Goal: Information Seeking & Learning: Learn about a topic

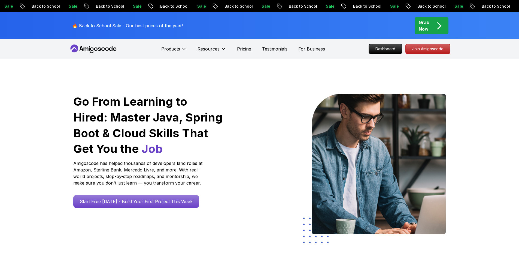
click at [383, 48] on p "Dashboard" at bounding box center [385, 49] width 33 height 10
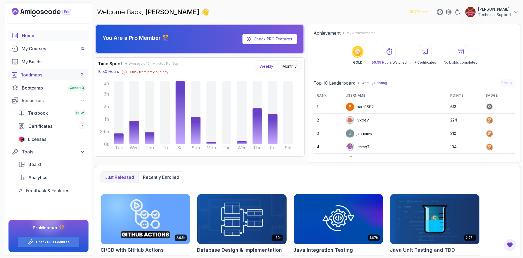
click at [43, 75] on div "Roadmaps 7" at bounding box center [52, 74] width 65 height 7
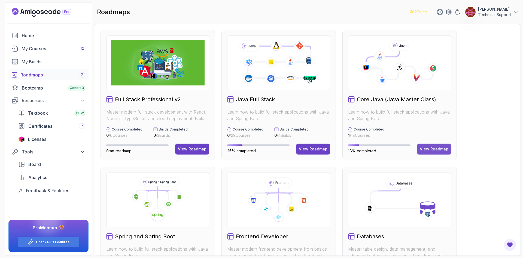
click at [429, 149] on div "View Roadmap" at bounding box center [434, 148] width 29 height 5
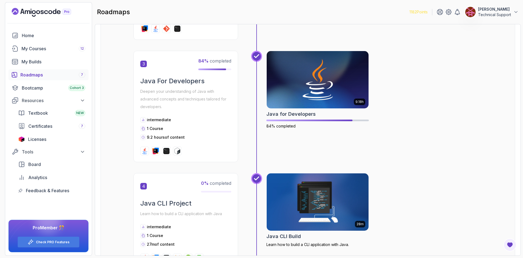
scroll to position [251, 0]
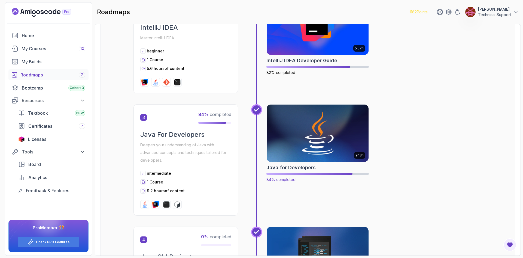
click at [320, 152] on img at bounding box center [317, 133] width 107 height 60
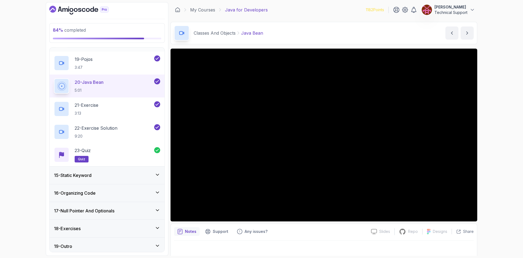
scroll to position [659, 0]
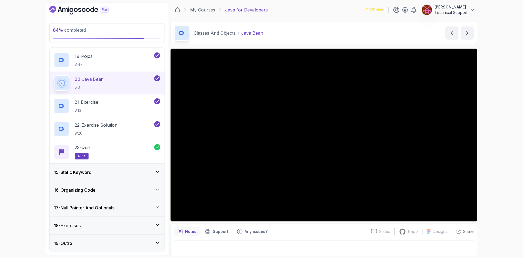
click at [108, 174] on div "15 - Static Keyword" at bounding box center [107, 172] width 106 height 7
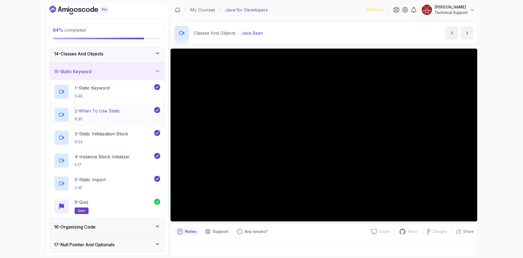
scroll to position [241, 0]
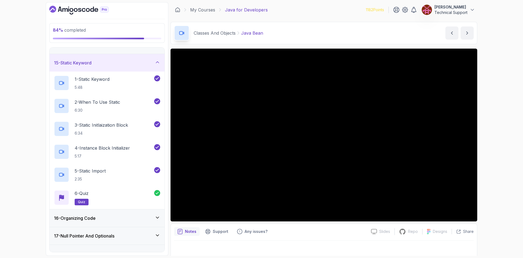
click at [104, 217] on div "16 - Organizing Code" at bounding box center [107, 217] width 106 height 7
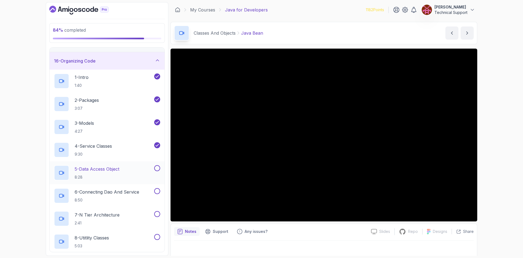
scroll to position [269, 0]
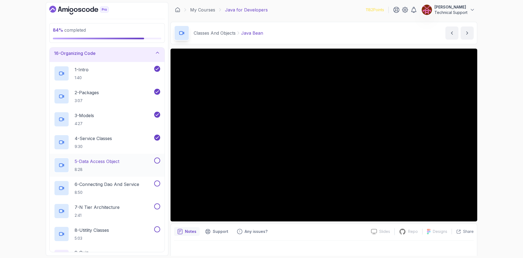
click at [107, 167] on p "8:28" at bounding box center [97, 169] width 45 height 5
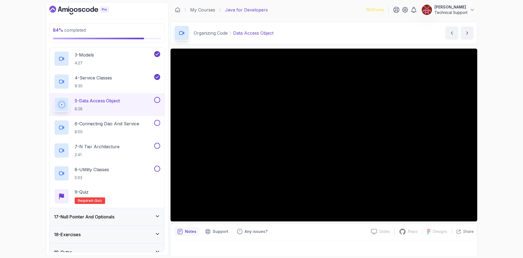
scroll to position [338, 0]
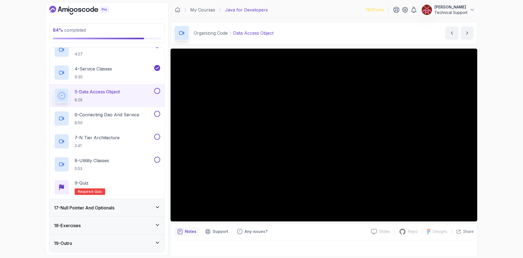
click at [19, 39] on div "84 % completed 1 - Intro 2 - Loops 3 - If Statements 4 - Packages 5 - Access Mo…" at bounding box center [261, 129] width 523 height 258
click at [502, 161] on div "84 % completed 1 - Intro 2 - Loops 3 - If Statements 4 - Packages 5 - Access Mo…" at bounding box center [261, 129] width 523 height 258
click at [485, 138] on div "84 % completed 1 - Intro 2 - Loops 3 - If Statements 4 - Packages 5 - Access Mo…" at bounding box center [261, 129] width 523 height 258
click at [488, 135] on div "84 % completed 1 - Intro 2 - Loops 3 - If Statements 4 - Packages 5 - Access Mo…" at bounding box center [261, 129] width 523 height 258
click at [498, 140] on div "84 % completed 1 - Intro 2 - Loops 3 - If Statements 4 - Packages 5 - Access Mo…" at bounding box center [261, 129] width 523 height 258
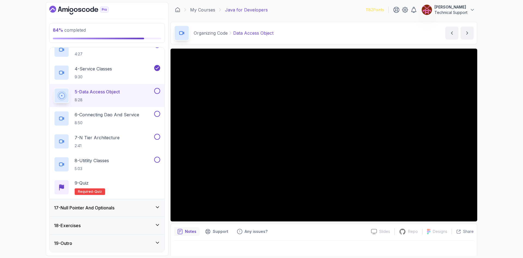
click at [494, 141] on div "84 % completed 1 - Intro 2 - Loops 3 - If Statements 4 - Packages 5 - Access Mo…" at bounding box center [261, 129] width 523 height 258
click at [494, 139] on div "84 % completed 1 - Intro 2 - Loops 3 - If Statements 4 - Packages 5 - Access Mo…" at bounding box center [261, 129] width 523 height 258
click at [495, 126] on div "84 % completed 1 - Intro 2 - Loops 3 - If Statements 4 - Packages 5 - Access Mo…" at bounding box center [261, 129] width 523 height 258
click at [494, 148] on div "84 % completed 1 - Intro 2 - Loops 3 - If Statements 4 - Packages 5 - Access Mo…" at bounding box center [261, 129] width 523 height 258
click at [488, 156] on div "84 % completed 1 - Intro 2 - Loops 3 - If Statements 4 - Packages 5 - Access Mo…" at bounding box center [261, 129] width 523 height 258
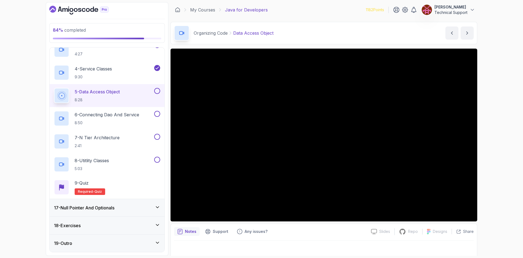
click at [487, 145] on div "84 % completed 1 - Intro 2 - Loops 3 - If Statements 4 - Packages 5 - Access Mo…" at bounding box center [261, 129] width 523 height 258
click at [493, 147] on div "84 % completed 1 - Intro 2 - Loops 3 - If Statements 4 - Packages 5 - Access Mo…" at bounding box center [261, 129] width 523 height 258
click at [488, 154] on div "84 % completed 1 - Intro 2 - Loops 3 - If Statements 4 - Packages 5 - Access Mo…" at bounding box center [261, 129] width 523 height 258
click at [503, 143] on div "84 % completed 1 - Intro 2 - Loops 3 - If Statements 4 - Packages 5 - Access Mo…" at bounding box center [261, 129] width 523 height 258
click at [491, 143] on div "84 % completed 1 - Intro 2 - Loops 3 - If Statements 4 - Packages 5 - Access Mo…" at bounding box center [261, 129] width 523 height 258
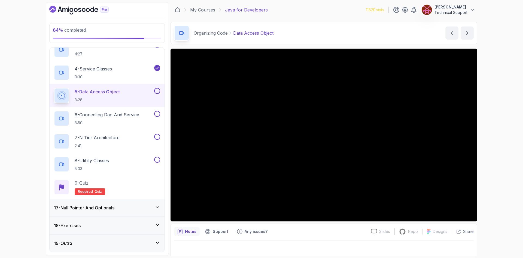
click at [490, 143] on div "84 % completed 1 - Intro 2 - Loops 3 - If Statements 4 - Packages 5 - Access Mo…" at bounding box center [261, 129] width 523 height 258
click at [494, 137] on div "84 % completed 1 - Intro 2 - Loops 3 - If Statements 4 - Packages 5 - Access Mo…" at bounding box center [261, 129] width 523 height 258
click at [494, 139] on div "84 % completed 1 - Intro 2 - Loops 3 - If Statements 4 - Packages 5 - Access Mo…" at bounding box center [261, 129] width 523 height 258
click at [507, 149] on div "84 % completed 1 - Intro 2 - Loops 3 - If Statements 4 - Packages 5 - Access Mo…" at bounding box center [261, 129] width 523 height 258
drag, startPoint x: 486, startPoint y: 144, endPoint x: 499, endPoint y: 164, distance: 23.7
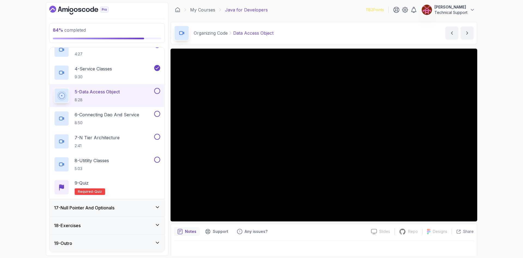
click at [499, 164] on div "84 % completed 1 - Intro 2 - Loops 3 - If Statements 4 - Packages 5 - Access Mo…" at bounding box center [261, 129] width 523 height 258
drag, startPoint x: 490, startPoint y: 159, endPoint x: 506, endPoint y: 179, distance: 25.6
click at [506, 179] on div "84 % completed 1 - Intro 2 - Loops 3 - If Statements 4 - Packages 5 - Access Mo…" at bounding box center [261, 129] width 523 height 258
drag, startPoint x: 493, startPoint y: 169, endPoint x: 496, endPoint y: 183, distance: 14.2
click at [496, 183] on div "84 % completed 1 - Intro 2 - Loops 3 - If Statements 4 - Packages 5 - Access Mo…" at bounding box center [261, 129] width 523 height 258
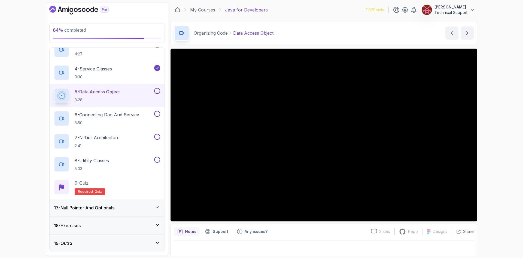
click at [495, 149] on div "84 % completed 1 - Intro 2 - Loops 3 - If Statements 4 - Packages 5 - Access Mo…" at bounding box center [261, 129] width 523 height 258
click at [491, 146] on div "84 % completed 1 - Intro 2 - Loops 3 - If Statements 4 - Packages 5 - Access Mo…" at bounding box center [261, 129] width 523 height 258
click at [484, 144] on div "84 % completed 1 - Intro 2 - Loops 3 - If Statements 4 - Packages 5 - Access Mo…" at bounding box center [261, 129] width 523 height 258
click at [503, 150] on div "84 % completed 1 - Intro 2 - Loops 3 - If Statements 4 - Packages 5 - Access Mo…" at bounding box center [261, 129] width 523 height 258
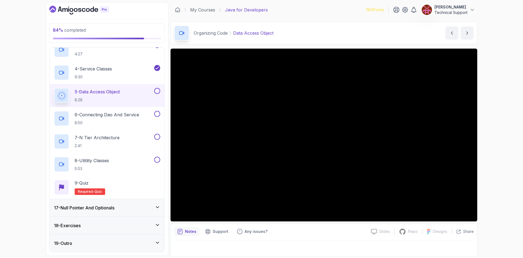
click at [498, 152] on div "84 % completed 1 - Intro 2 - Loops 3 - If Statements 4 - Packages 5 - Access Mo…" at bounding box center [261, 129] width 523 height 258
click at [491, 151] on div "84 % completed 1 - Intro 2 - Loops 3 - If Statements 4 - Packages 5 - Access Mo…" at bounding box center [261, 129] width 523 height 258
click at [495, 151] on div "84 % completed 1 - Intro 2 - Loops 3 - If Statements 4 - Packages 5 - Access Mo…" at bounding box center [261, 129] width 523 height 258
click at [494, 150] on div "84 % completed 1 - Intro 2 - Loops 3 - If Statements 4 - Packages 5 - Access Mo…" at bounding box center [261, 129] width 523 height 258
click at [492, 147] on div "84 % completed 1 - Intro 2 - Loops 3 - If Statements 4 - Packages 5 - Access Mo…" at bounding box center [261, 129] width 523 height 258
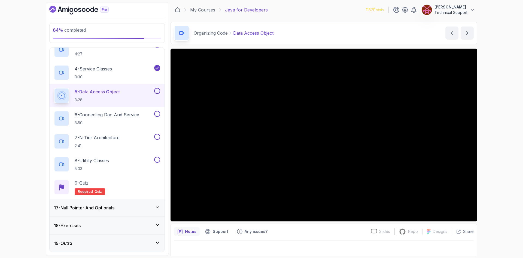
click at [493, 144] on div "84 % completed 1 - Intro 2 - Loops 3 - If Statements 4 - Packages 5 - Access Mo…" at bounding box center [261, 129] width 523 height 258
click at [491, 143] on div "84 % completed 1 - Intro 2 - Loops 3 - If Statements 4 - Packages 5 - Access Mo…" at bounding box center [261, 129] width 523 height 258
click at [486, 141] on div "84 % completed 1 - Intro 2 - Loops 3 - If Statements 4 - Packages 5 - Access Mo…" at bounding box center [261, 129] width 523 height 258
click at [495, 154] on div "84 % completed 1 - Intro 2 - Loops 3 - If Statements 4 - Packages 5 - Access Mo…" at bounding box center [261, 129] width 523 height 258
click at [486, 144] on div "84 % completed 1 - Intro 2 - Loops 3 - If Statements 4 - Packages 5 - Access Mo…" at bounding box center [261, 129] width 523 height 258
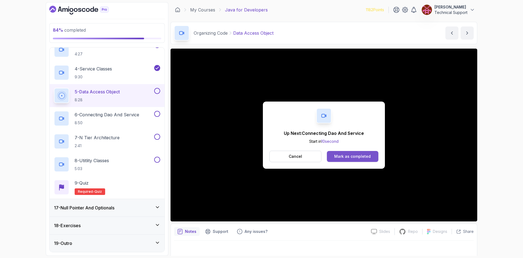
click at [348, 157] on div "Mark as completed" at bounding box center [352, 155] width 37 height 5
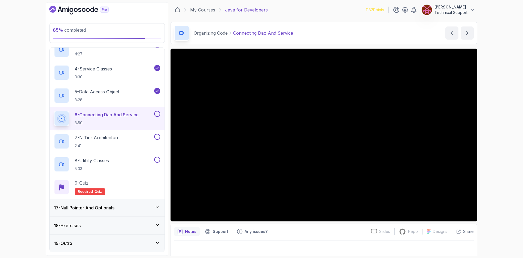
click at [491, 154] on div "85 % completed 1 - Intro 2 - Loops 3 - If Statements 4 - Packages 5 - Access Mo…" at bounding box center [261, 129] width 523 height 258
click at [487, 148] on div "85 % completed 1 - Intro 2 - Loops 3 - If Statements 4 - Packages 5 - Access Mo…" at bounding box center [261, 129] width 523 height 258
drag, startPoint x: 485, startPoint y: 148, endPoint x: 494, endPoint y: 171, distance: 24.3
click at [494, 171] on div "85 % completed 1 - Intro 2 - Loops 3 - If Statements 4 - Packages 5 - Access Mo…" at bounding box center [261, 129] width 523 height 258
click at [485, 150] on div "85 % completed 1 - Intro 2 - Loops 3 - If Statements 4 - Packages 5 - Access Mo…" at bounding box center [261, 129] width 523 height 258
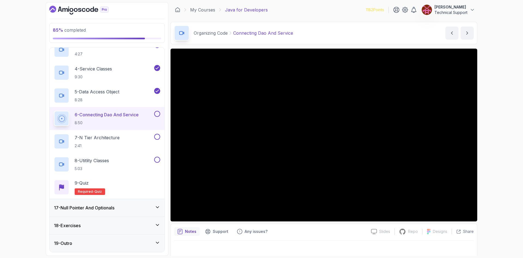
click at [504, 161] on div "85 % completed 1 - Intro 2 - Loops 3 - If Statements 4 - Packages 5 - Access Mo…" at bounding box center [261, 129] width 523 height 258
drag, startPoint x: 477, startPoint y: 157, endPoint x: 497, endPoint y: 142, distance: 25.2
click at [497, 142] on div "85 % completed 1 - Intro 2 - Loops 3 - If Statements 4 - Packages 5 - Access Mo…" at bounding box center [261, 129] width 523 height 258
drag, startPoint x: 500, startPoint y: 158, endPoint x: 498, endPoint y: 156, distance: 3.3
click at [500, 158] on div "85 % completed 1 - Intro 2 - Loops 3 - If Statements 4 - Packages 5 - Access Mo…" at bounding box center [261, 129] width 523 height 258
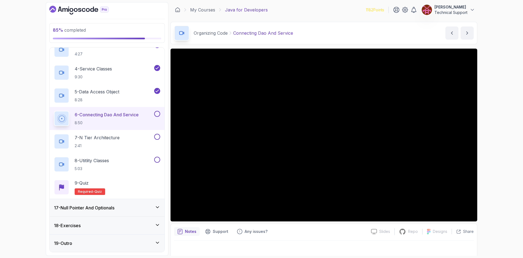
click at [486, 141] on div "85 % completed 1 - Intro 2 - Loops 3 - If Statements 4 - Packages 5 - Access Mo…" at bounding box center [261, 129] width 523 height 258
drag, startPoint x: 183, startPoint y: 80, endPoint x: 504, endPoint y: 139, distance: 325.9
click at [504, 139] on div "85 % completed 1 - Intro 2 - Loops 3 - If Statements 4 - Packages 5 - Access Mo…" at bounding box center [261, 129] width 523 height 258
drag, startPoint x: 477, startPoint y: 138, endPoint x: 497, endPoint y: 151, distance: 23.4
click at [497, 151] on div "85 % completed 1 - Intro 2 - Loops 3 - If Statements 4 - Packages 5 - Access Mo…" at bounding box center [261, 129] width 523 height 258
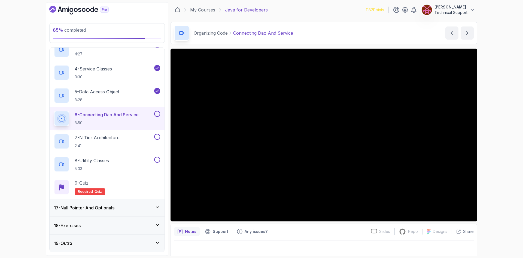
drag, startPoint x: 477, startPoint y: 147, endPoint x: 500, endPoint y: 153, distance: 23.2
click at [500, 153] on div "85 % completed 1 - Intro 2 - Loops 3 - If Statements 4 - Packages 5 - Access Mo…" at bounding box center [261, 129] width 523 height 258
drag, startPoint x: 483, startPoint y: 148, endPoint x: 497, endPoint y: 156, distance: 15.8
click at [497, 156] on div "85 % completed 1 - Intro 2 - Loops 3 - If Statements 4 - Packages 5 - Access Mo…" at bounding box center [261, 129] width 523 height 258
drag, startPoint x: 478, startPoint y: 154, endPoint x: 500, endPoint y: 163, distance: 23.0
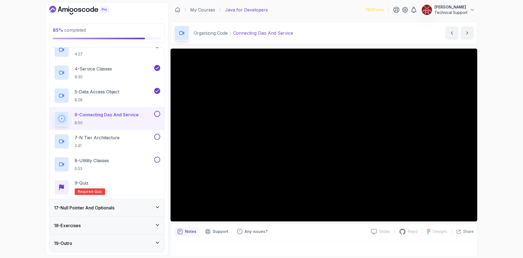
click at [500, 163] on div "85 % completed 1 - Intro 2 - Loops 3 - If Statements 4 - Packages 5 - Access Mo…" at bounding box center [261, 129] width 523 height 258
drag, startPoint x: 479, startPoint y: 158, endPoint x: 498, endPoint y: 189, distance: 36.2
click at [498, 189] on div "85 % completed 1 - Intro 2 - Loops 3 - If Statements 4 - Packages 5 - Access Mo…" at bounding box center [261, 129] width 523 height 258
drag, startPoint x: 482, startPoint y: 181, endPoint x: 495, endPoint y: 199, distance: 22.2
click at [495, 199] on div "85 % completed 1 - Intro 2 - Loops 3 - If Statements 4 - Packages 5 - Access Mo…" at bounding box center [261, 129] width 523 height 258
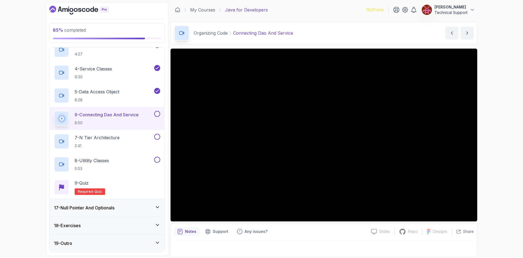
click at [498, 147] on div "85 % completed 1 - Intro 2 - Loops 3 - If Statements 4 - Packages 5 - Access Mo…" at bounding box center [261, 129] width 523 height 258
click at [495, 161] on div "85 % completed 1 - Intro 2 - Loops 3 - If Statements 4 - Packages 5 - Access Mo…" at bounding box center [261, 129] width 523 height 258
click at [491, 155] on div "85 % completed 1 - Intro 2 - Loops 3 - If Statements 4 - Packages 5 - Access Mo…" at bounding box center [261, 129] width 523 height 258
click at [507, 149] on div "85 % completed 1 - Intro 2 - Loops 3 - If Statements 4 - Packages 5 - Access Mo…" at bounding box center [261, 129] width 523 height 258
click at [500, 155] on div "85 % completed 1 - Intro 2 - Loops 3 - If Statements 4 - Packages 5 - Access Mo…" at bounding box center [261, 129] width 523 height 258
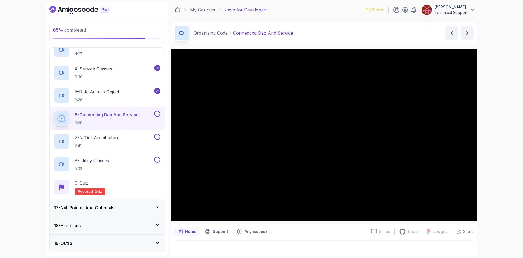
click at [500, 151] on div "85 % completed 1 - Intro 2 - Loops 3 - If Statements 4 - Packages 5 - Access Mo…" at bounding box center [261, 129] width 523 height 258
click at [491, 158] on div "85 % completed 1 - Intro 2 - Loops 3 - If Statements 4 - Packages 5 - Access Mo…" at bounding box center [261, 129] width 523 height 258
click at [487, 146] on div "85 % completed 1 - Intro 2 - Loops 3 - If Statements 4 - Packages 5 - Access Mo…" at bounding box center [261, 129] width 523 height 258
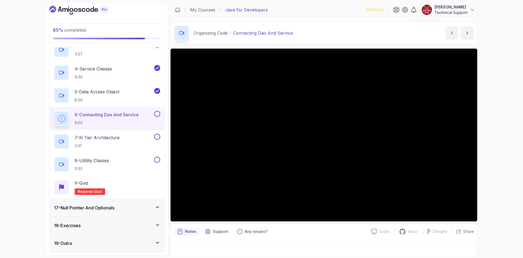
click at [494, 138] on div "85 % completed 1 - Intro 2 - Loops 3 - If Statements 4 - Packages 5 - Access Mo…" at bounding box center [261, 129] width 523 height 258
click at [500, 140] on div "85 % completed 1 - Intro 2 - Loops 3 - If Statements 4 - Packages 5 - Access Mo…" at bounding box center [261, 129] width 523 height 258
click at [498, 142] on div "85 % completed 1 - Intro 2 - Loops 3 - If Statements 4 - Packages 5 - Access Mo…" at bounding box center [261, 129] width 523 height 258
click at [487, 141] on div "85 % completed 1 - Intro 2 - Loops 3 - If Statements 4 - Packages 5 - Access Mo…" at bounding box center [261, 129] width 523 height 258
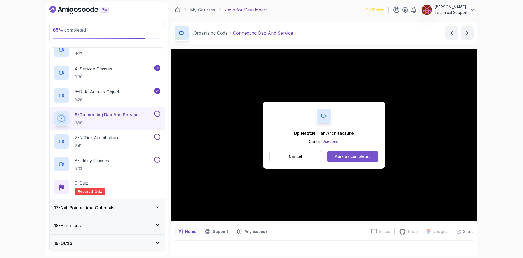
click at [341, 160] on button "Mark as completed" at bounding box center [353, 156] width 52 height 11
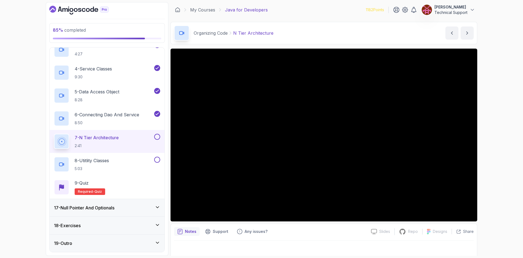
click at [501, 150] on div "85 % completed 1 - Intro 2 - Loops 3 - If Statements 4 - Packages 5 - Access Mo…" at bounding box center [261, 129] width 523 height 258
click at [501, 148] on div "85 % completed 1 - Intro 2 - Loops 3 - If Statements 4 - Packages 5 - Access Mo…" at bounding box center [261, 129] width 523 height 258
click at [488, 130] on div "85 % completed 1 - Intro 2 - Loops 3 - If Statements 4 - Packages 5 - Access Mo…" at bounding box center [261, 129] width 523 height 258
click at [492, 140] on div "85 % completed 1 - Intro 2 - Loops 3 - If Statements 4 - Packages 5 - Access Mo…" at bounding box center [261, 129] width 523 height 258
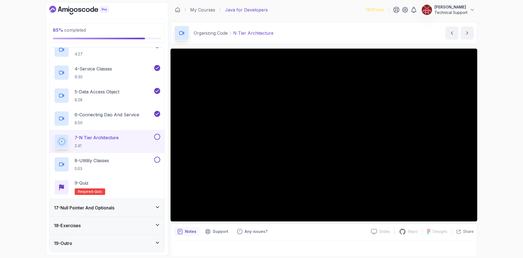
click at [491, 136] on div "85 % completed 1 - Intro 2 - Loops 3 - If Statements 4 - Packages 5 - Access Mo…" at bounding box center [261, 129] width 523 height 258
click at [488, 133] on div "85 % completed 1 - Intro 2 - Loops 3 - If Statements 4 - Packages 5 - Access Mo…" at bounding box center [261, 129] width 523 height 258
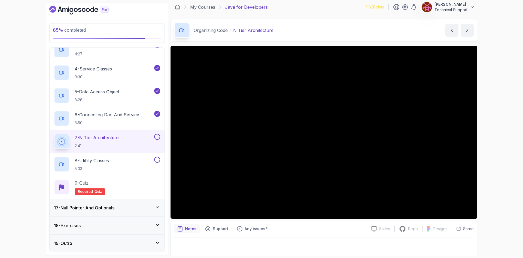
scroll to position [4, 0]
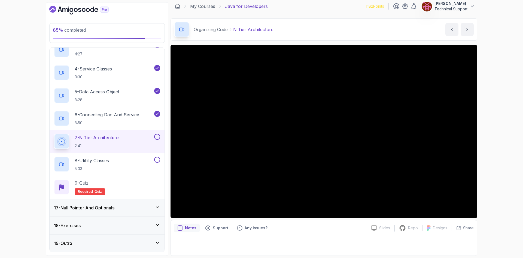
click at [497, 167] on div "85 % completed 1 - Intro 2 - Loops 3 - If Statements 4 - Packages 5 - Access Mo…" at bounding box center [261, 129] width 523 height 258
click at [493, 155] on div "85 % completed 1 - Intro 2 - Loops 3 - If Statements 4 - Packages 5 - Access Mo…" at bounding box center [261, 129] width 523 height 258
click at [497, 152] on div "85 % completed 1 - Intro 2 - Loops 3 - If Statements 4 - Packages 5 - Access Mo…" at bounding box center [261, 129] width 523 height 258
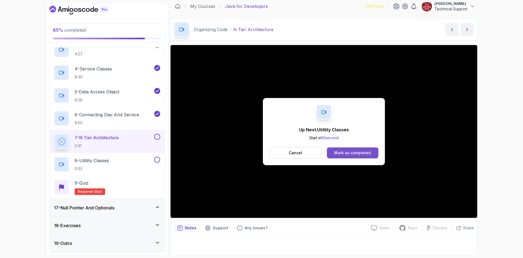
click at [368, 156] on button "Mark as completed" at bounding box center [353, 152] width 52 height 11
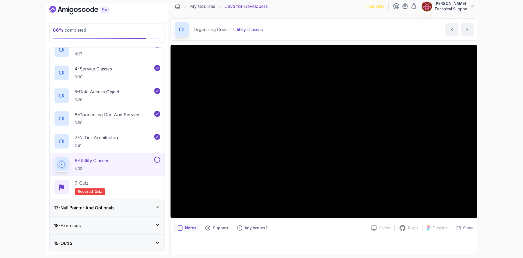
click at [515, 127] on div "86 % completed 1 - Intro 2 - Loops 3 - If Statements 4 - Packages 5 - Access Mo…" at bounding box center [261, 129] width 523 height 258
click at [490, 125] on div "86 % completed 1 - Intro 2 - Loops 3 - If Statements 4 - Packages 5 - Access Mo…" at bounding box center [261, 129] width 523 height 258
click at [489, 125] on div "86 % completed 1 - Intro 2 - Loops 3 - If Statements 4 - Packages 5 - Access Mo…" at bounding box center [261, 129] width 523 height 258
click at [489, 129] on div "86 % completed 1 - Intro 2 - Loops 3 - If Statements 4 - Packages 5 - Access Mo…" at bounding box center [261, 129] width 523 height 258
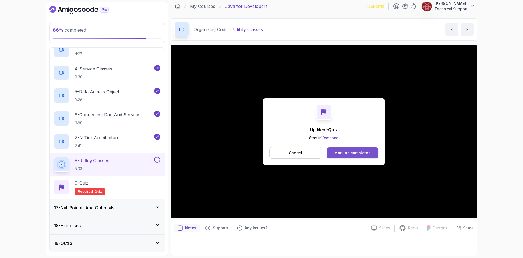
click at [352, 151] on div "Mark as completed" at bounding box center [352, 152] width 37 height 5
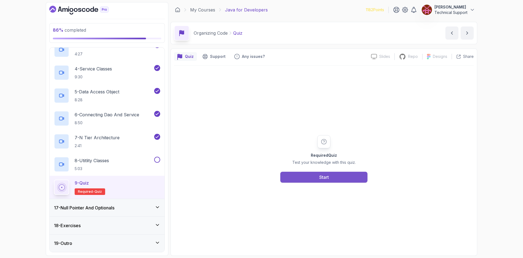
click at [323, 179] on div "Start" at bounding box center [324, 177] width 10 height 7
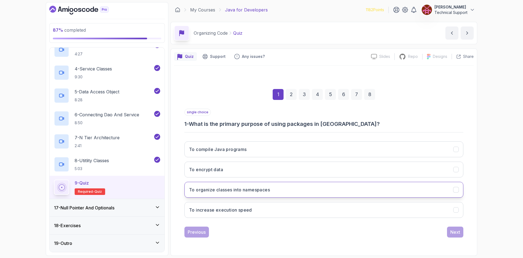
click at [250, 188] on h3 "To organize classes into namespaces" at bounding box center [229, 189] width 81 height 7
click at [453, 234] on div "Next" at bounding box center [455, 231] width 10 height 7
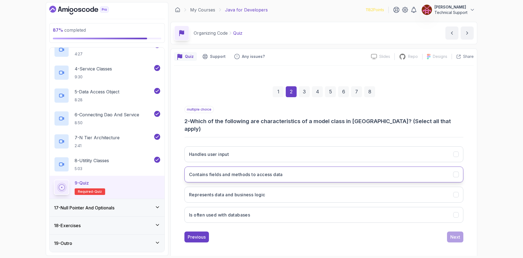
click at [258, 173] on button "Contains fields and methods to access data" at bounding box center [323, 174] width 279 height 16
click at [244, 191] on h3 "Represents data and business logic" at bounding box center [227, 194] width 76 height 7
click at [456, 233] on div "Next" at bounding box center [455, 236] width 10 height 7
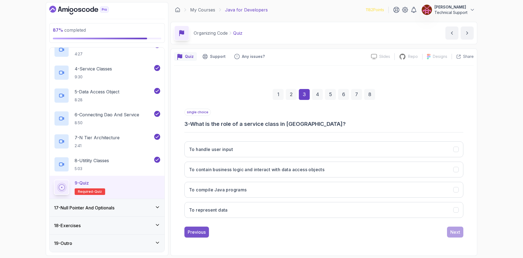
click at [205, 229] on div "Previous" at bounding box center [197, 231] width 18 height 7
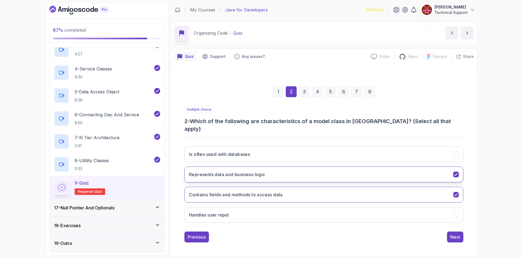
click at [231, 171] on h3 "Represents data and business logic" at bounding box center [227, 174] width 76 height 7
click at [458, 233] on div "Next" at bounding box center [455, 236] width 10 height 7
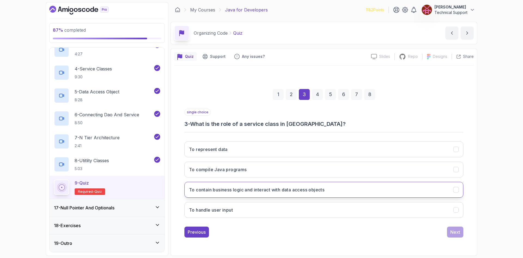
click at [309, 193] on button "To contain business logic and interact with data access objects" at bounding box center [323, 189] width 279 height 16
click at [454, 235] on button "Next" at bounding box center [455, 231] width 16 height 11
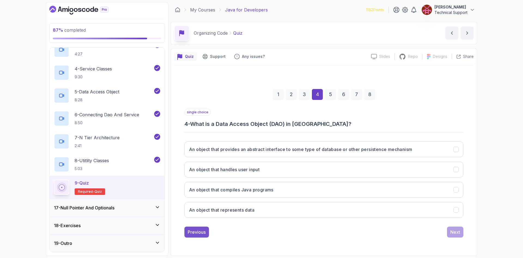
click at [202, 232] on div "Previous" at bounding box center [197, 231] width 18 height 7
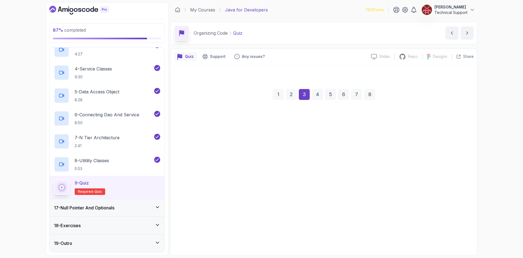
click at [206, 231] on div "Previous" at bounding box center [197, 231] width 18 height 7
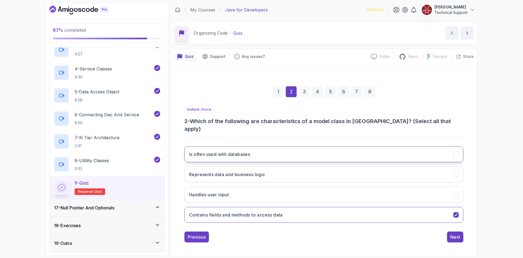
click at [233, 152] on button "Is often used with databases" at bounding box center [323, 154] width 279 height 16
drag, startPoint x: 248, startPoint y: 153, endPoint x: 244, endPoint y: 165, distance: 12.7
click at [248, 152] on button "Is often used with databases" at bounding box center [323, 154] width 279 height 16
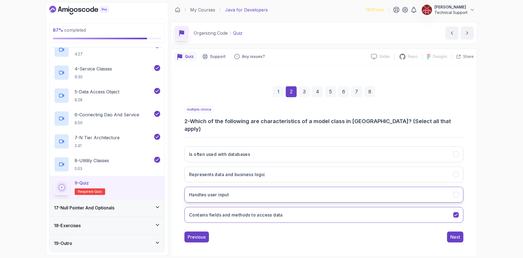
click at [241, 189] on button "Handles user input" at bounding box center [323, 194] width 279 height 16
click at [450, 233] on div "Next" at bounding box center [455, 236] width 10 height 7
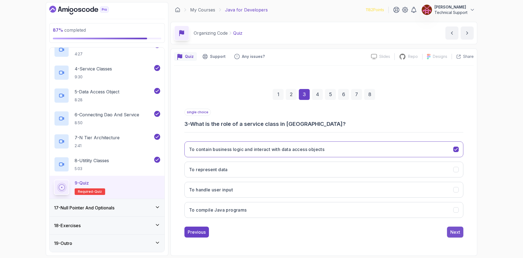
click at [452, 227] on button "Next" at bounding box center [455, 231] width 16 height 11
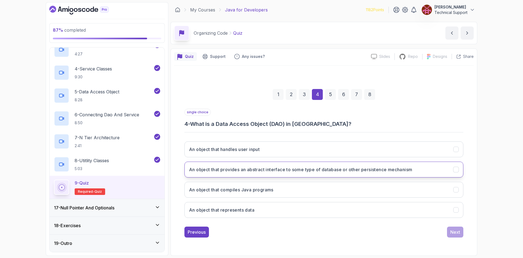
click at [337, 175] on button "An object that provides an abstract interface to some type of database or other…" at bounding box center [323, 169] width 279 height 16
click at [453, 233] on div "Next" at bounding box center [455, 231] width 10 height 7
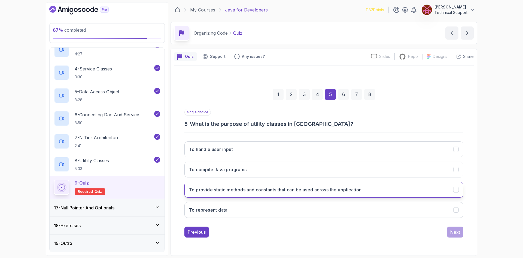
click at [249, 193] on button "To provide static methods and constants that can be used across the application" at bounding box center [323, 189] width 279 height 16
click at [458, 235] on button "Next" at bounding box center [455, 231] width 16 height 11
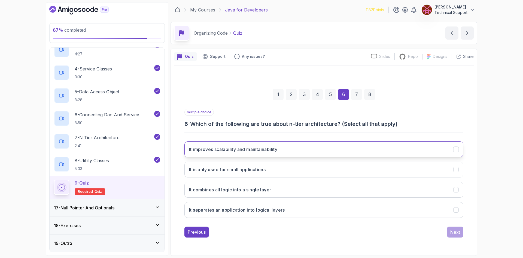
click at [250, 155] on button "It improves scalability and maintainability" at bounding box center [323, 149] width 279 height 16
click at [250, 213] on button "It separates an application into logical layers" at bounding box center [323, 210] width 279 height 16
click at [456, 235] on button "Next" at bounding box center [455, 231] width 16 height 11
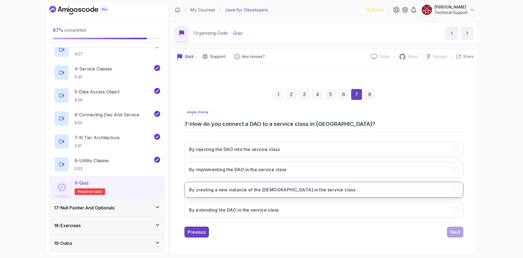
click at [246, 191] on h3 "By creating a new instance of the [DEMOGRAPHIC_DATA] in the service class" at bounding box center [272, 189] width 167 height 7
click at [449, 230] on button "Next" at bounding box center [455, 231] width 16 height 11
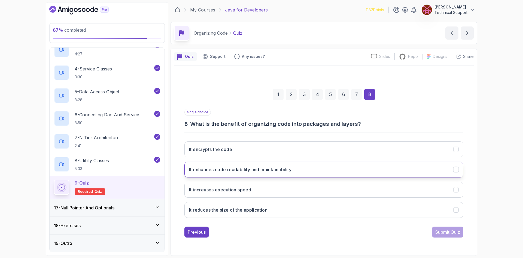
click at [245, 172] on h3 "It enhances code readability and maintainability" at bounding box center [240, 169] width 102 height 7
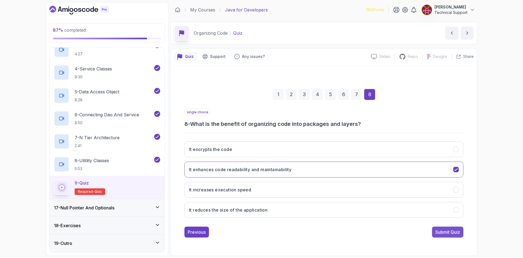
click at [449, 233] on div "Submit Quiz" at bounding box center [447, 231] width 25 height 7
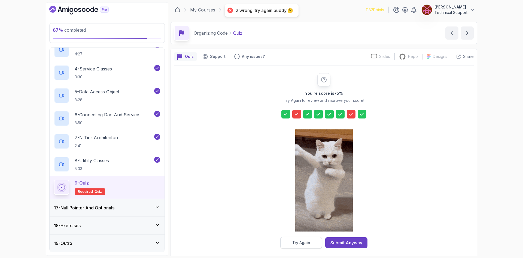
click at [313, 243] on button "Try Again" at bounding box center [301, 242] width 42 height 11
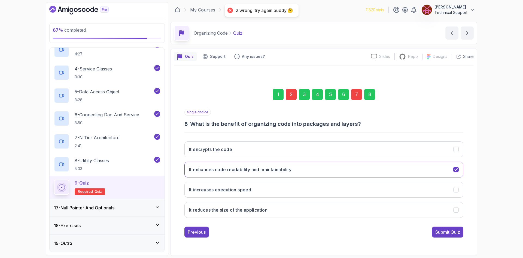
click at [296, 95] on div "2" at bounding box center [291, 94] width 11 height 11
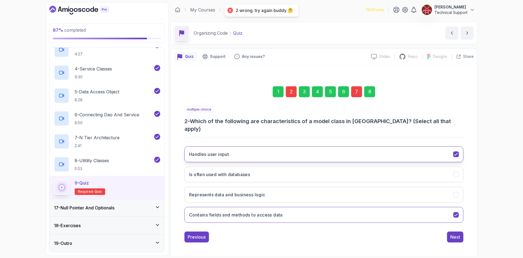
click at [263, 147] on button "Handles user input" at bounding box center [323, 154] width 279 height 16
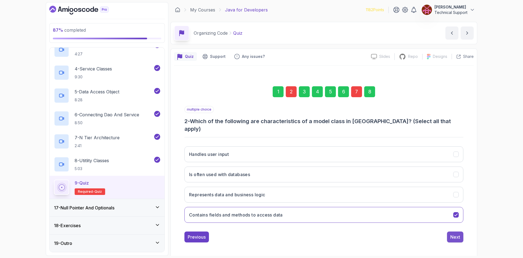
click at [453, 233] on div "Next" at bounding box center [455, 236] width 10 height 7
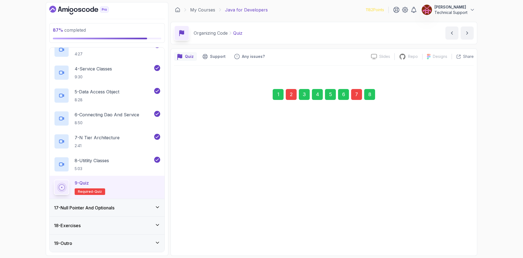
click at [355, 96] on div "7" at bounding box center [356, 94] width 11 height 11
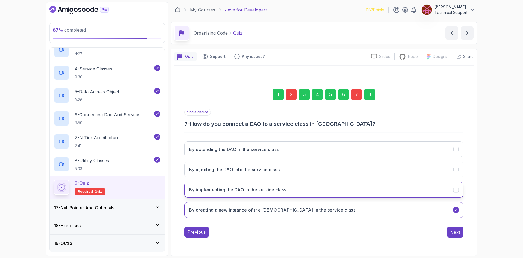
click at [243, 193] on button "By implementing the DAO in the service class" at bounding box center [323, 189] width 279 height 16
click at [459, 235] on div "Next" at bounding box center [455, 231] width 10 height 7
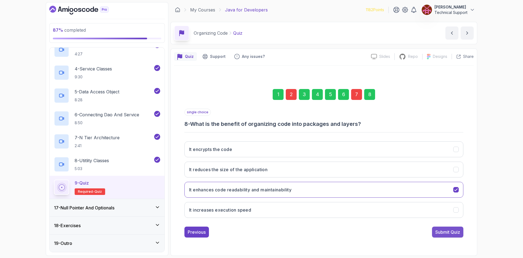
click at [452, 234] on div "Submit Quiz" at bounding box center [447, 231] width 25 height 7
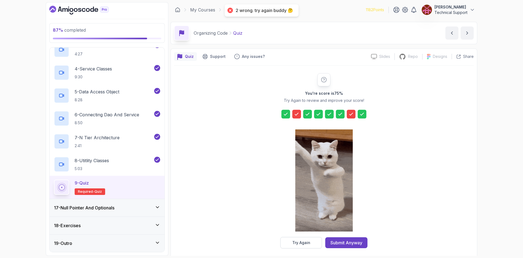
click at [318, 236] on div at bounding box center [324, 181] width 58 height 112
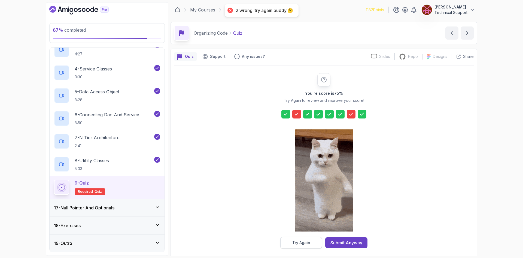
click at [313, 243] on button "Try Again" at bounding box center [301, 242] width 42 height 11
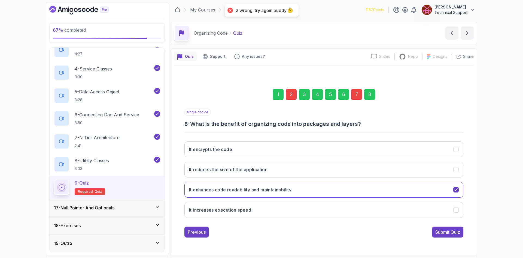
click at [291, 93] on div "2" at bounding box center [291, 94] width 11 height 11
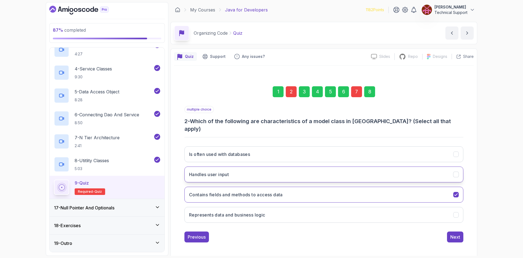
click at [243, 169] on button "Handles user input" at bounding box center [323, 174] width 279 height 16
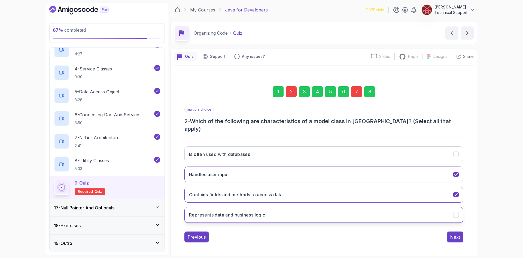
click at [253, 212] on h3 "Represents data and business logic" at bounding box center [227, 214] width 76 height 7
click at [452, 235] on div "Next" at bounding box center [455, 236] width 10 height 7
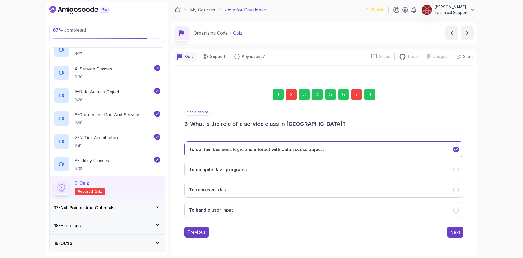
click at [354, 96] on div "7" at bounding box center [356, 94] width 11 height 11
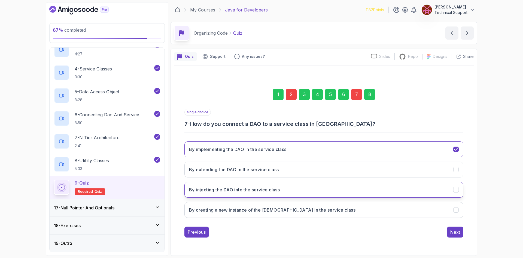
click at [263, 188] on h3 "By injecting the DAO into the service class" at bounding box center [234, 189] width 91 height 7
click at [453, 231] on div "Next" at bounding box center [455, 231] width 10 height 7
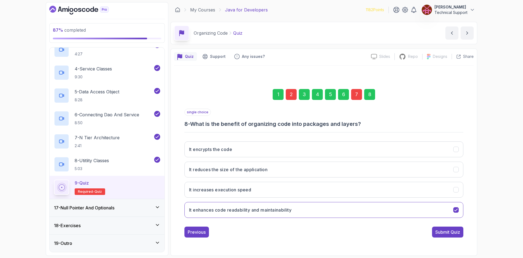
click at [453, 232] on div "Submit Quiz" at bounding box center [447, 231] width 25 height 7
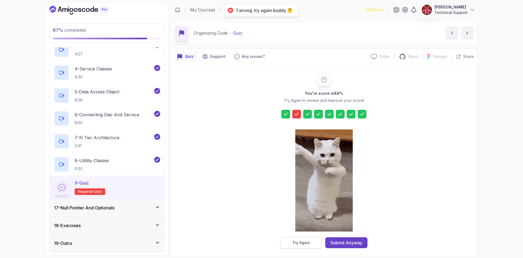
click at [296, 241] on div "Try Again" at bounding box center [301, 242] width 18 height 5
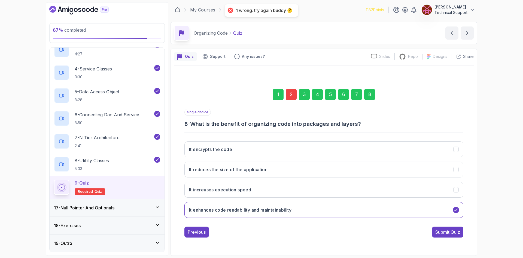
click at [290, 96] on div "2" at bounding box center [291, 94] width 11 height 11
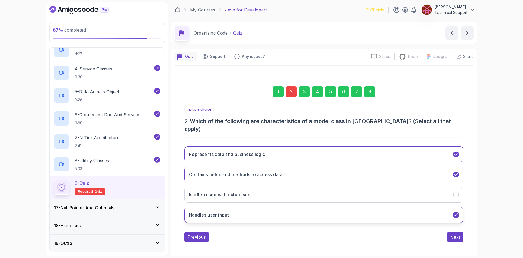
click at [258, 207] on button "Handles user input" at bounding box center [323, 215] width 279 height 16
click at [452, 233] on div "Next" at bounding box center [455, 236] width 10 height 7
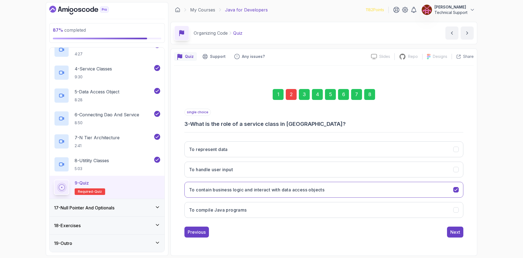
click at [370, 94] on div "8" at bounding box center [369, 94] width 11 height 11
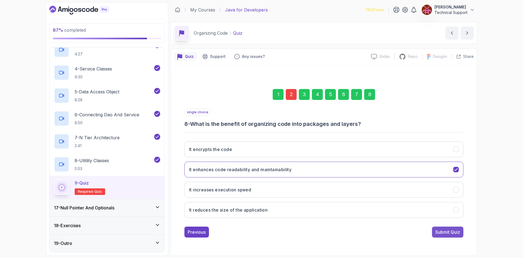
click at [449, 232] on div "Submit Quiz" at bounding box center [447, 231] width 25 height 7
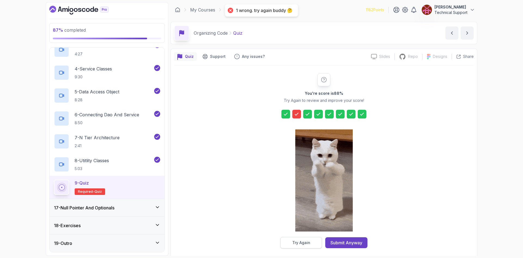
click at [313, 239] on button "Try Again" at bounding box center [301, 242] width 42 height 11
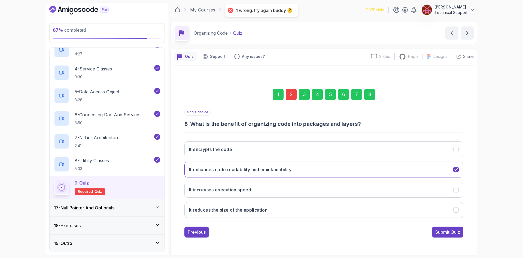
click at [292, 96] on div "2" at bounding box center [291, 94] width 11 height 11
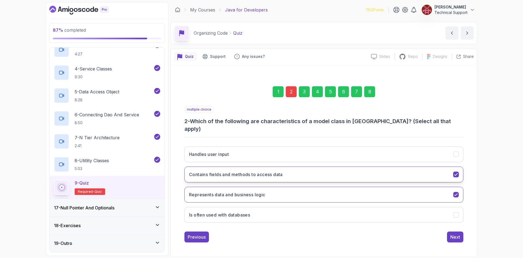
click at [226, 172] on h3 "Contains fields and methods to access data" at bounding box center [236, 174] width 94 height 7
click at [265, 191] on h3 "Represents data and business logic" at bounding box center [227, 194] width 76 height 7
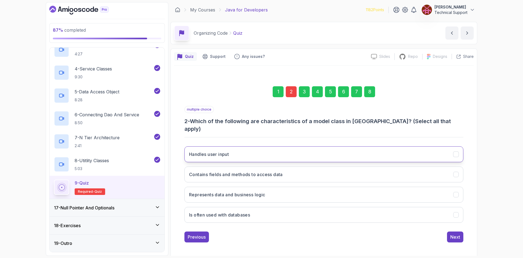
click at [241, 149] on button "Handles user input" at bounding box center [323, 154] width 279 height 16
click at [459, 233] on div "Next" at bounding box center [455, 236] width 10 height 7
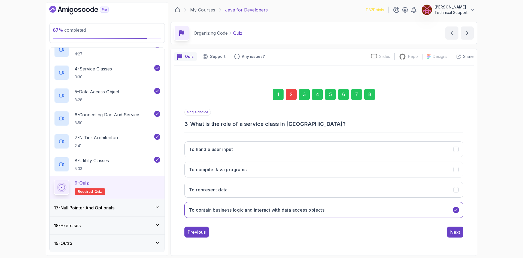
click at [365, 99] on div "8" at bounding box center [369, 94] width 11 height 11
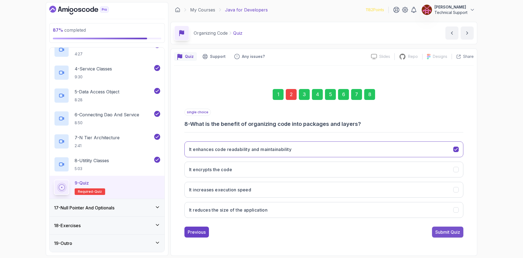
click at [439, 235] on button "Submit Quiz" at bounding box center [447, 231] width 31 height 11
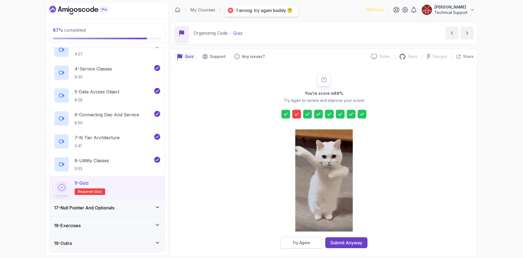
click at [317, 239] on button "Try Again" at bounding box center [301, 242] width 42 height 11
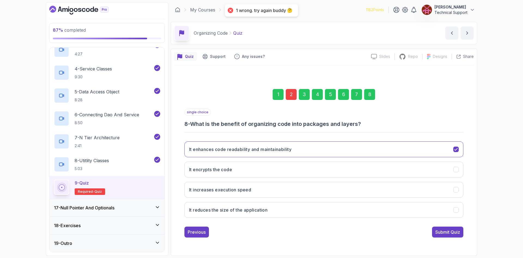
click at [292, 95] on div "2" at bounding box center [291, 94] width 11 height 11
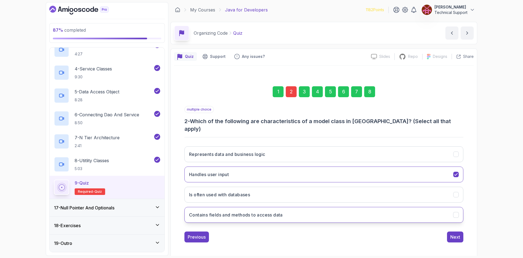
click at [268, 213] on button "Contains fields and methods to access data" at bounding box center [323, 215] width 279 height 16
click at [455, 233] on div "Next" at bounding box center [455, 236] width 10 height 7
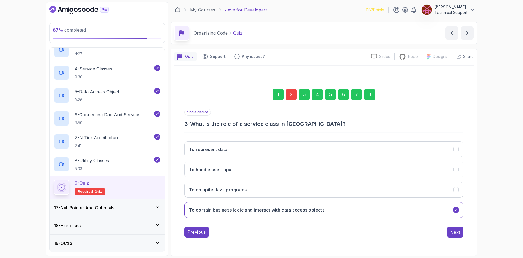
click at [370, 95] on div "8" at bounding box center [369, 94] width 11 height 11
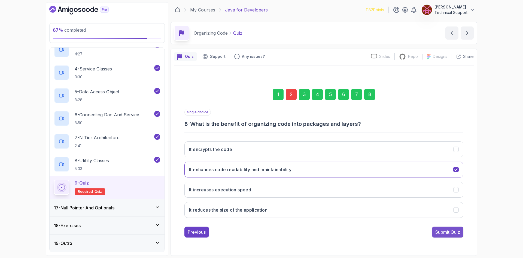
click at [442, 229] on div "Submit Quiz" at bounding box center [447, 231] width 25 height 7
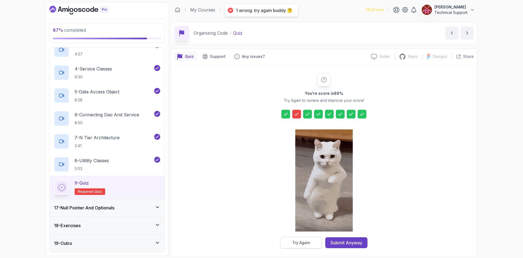
click at [304, 241] on div "Try Again" at bounding box center [301, 242] width 18 height 5
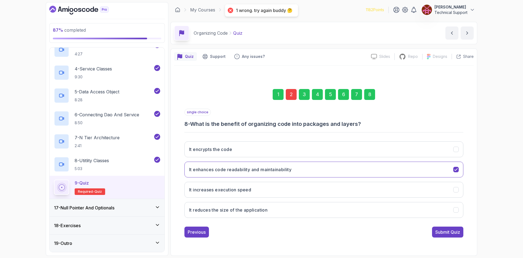
click at [293, 94] on div "2" at bounding box center [291, 94] width 11 height 11
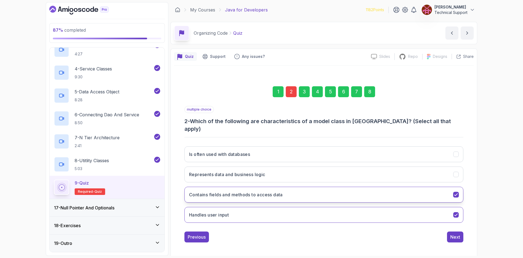
click at [257, 191] on h3 "Contains fields and methods to access data" at bounding box center [236, 194] width 94 height 7
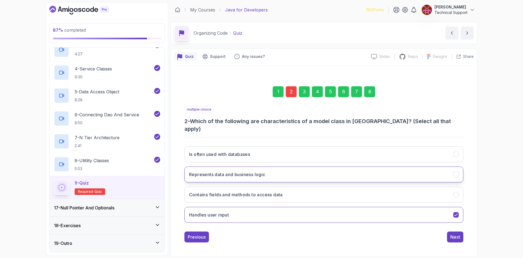
click at [247, 171] on h3 "Represents data and business logic" at bounding box center [227, 174] width 76 height 7
click at [452, 233] on div "Next" at bounding box center [455, 236] width 10 height 7
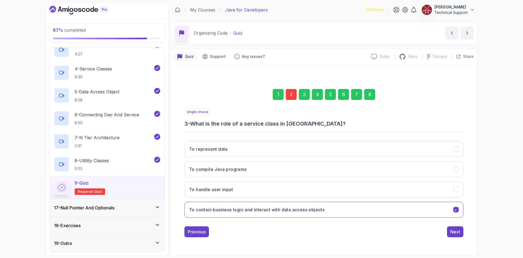
click at [372, 96] on div "8" at bounding box center [369, 94] width 11 height 11
click at [438, 235] on div "Submit Quiz" at bounding box center [447, 231] width 25 height 7
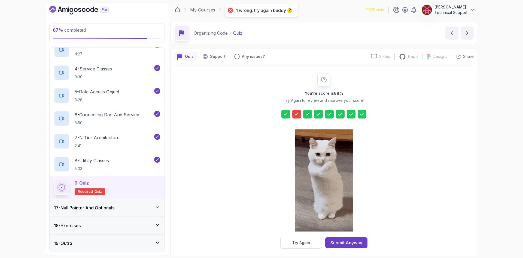
click at [299, 240] on div "Try Again" at bounding box center [301, 242] width 18 height 5
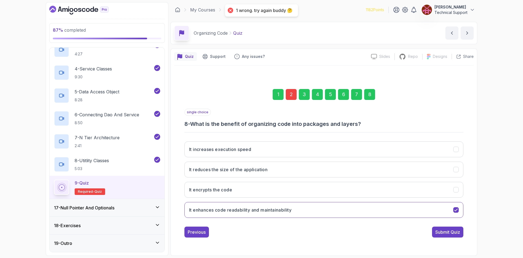
click at [293, 91] on div "2" at bounding box center [291, 94] width 11 height 11
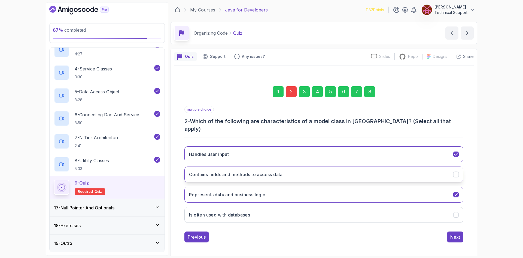
click at [298, 170] on button "Contains fields and methods to access data" at bounding box center [323, 174] width 279 height 16
drag, startPoint x: 309, startPoint y: 211, endPoint x: 413, endPoint y: 229, distance: 105.3
click at [309, 211] on button "Is often used with databases" at bounding box center [323, 215] width 279 height 16
click at [457, 233] on div "Next" at bounding box center [455, 236] width 10 height 7
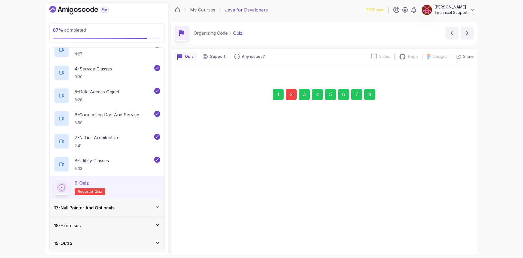
click at [372, 95] on div "8" at bounding box center [369, 94] width 11 height 11
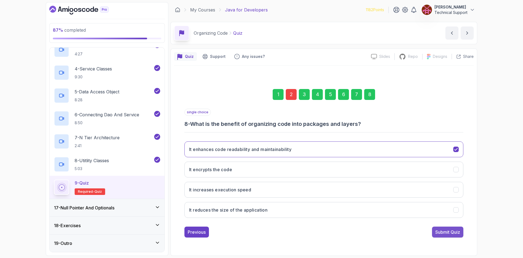
click at [441, 234] on div "Submit Quiz" at bounding box center [447, 231] width 25 height 7
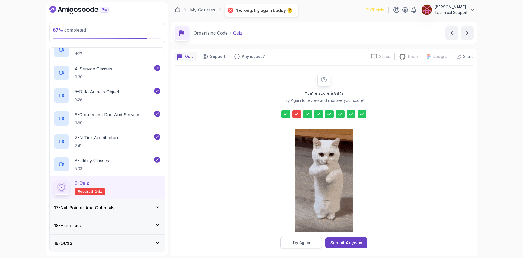
click at [295, 246] on button "Try Again" at bounding box center [301, 242] width 42 height 11
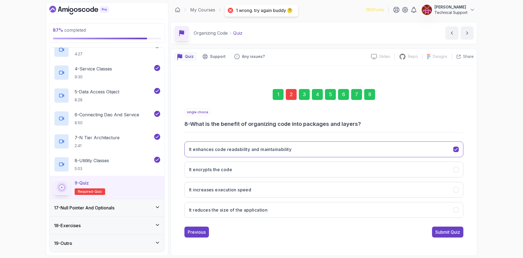
click at [289, 96] on div "2" at bounding box center [291, 94] width 11 height 11
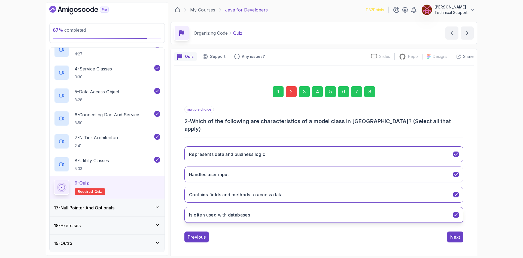
click at [268, 212] on button "Is often used with databases" at bounding box center [323, 215] width 279 height 16
click at [455, 233] on div "Next" at bounding box center [455, 236] width 10 height 7
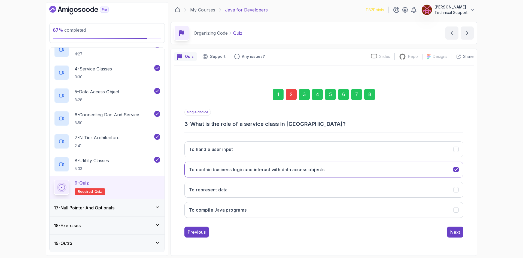
click at [367, 95] on div "8" at bounding box center [369, 94] width 11 height 11
click at [450, 230] on div "Submit Quiz" at bounding box center [447, 231] width 25 height 7
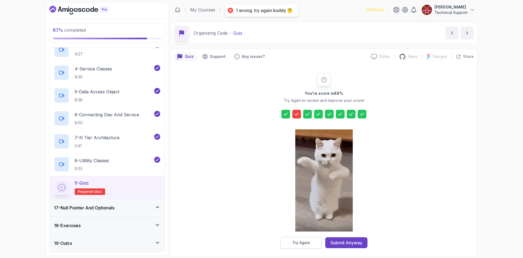
click at [308, 240] on div "Try Again" at bounding box center [301, 242] width 18 height 5
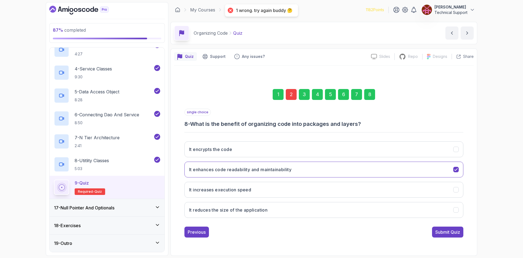
click at [289, 95] on div "2" at bounding box center [291, 94] width 11 height 11
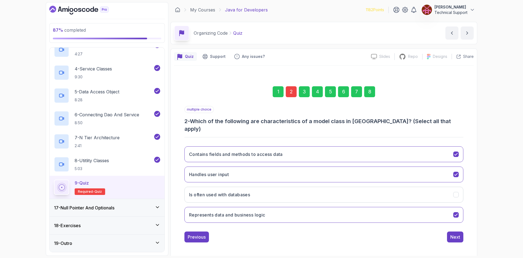
drag, startPoint x: 277, startPoint y: 227, endPoint x: 250, endPoint y: 227, distance: 27.0
click at [250, 231] on div "Previous Next" at bounding box center [323, 236] width 279 height 11
click at [171, 163] on div "Quiz Support Any issues? Slides Slides not available Repo Repository not availa…" at bounding box center [324, 153] width 307 height 209
click at [234, 213] on h3 "Represents data and business logic" at bounding box center [227, 214] width 76 height 7
click at [448, 235] on button "Next" at bounding box center [455, 236] width 16 height 11
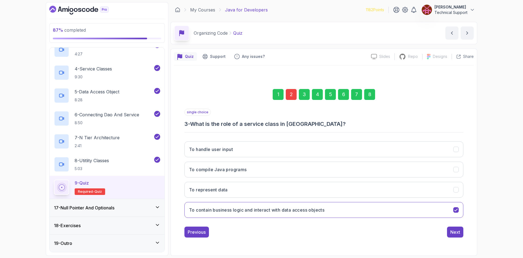
click at [368, 96] on div "8" at bounding box center [369, 94] width 11 height 11
click at [444, 230] on div "Submit Quiz" at bounding box center [447, 231] width 25 height 7
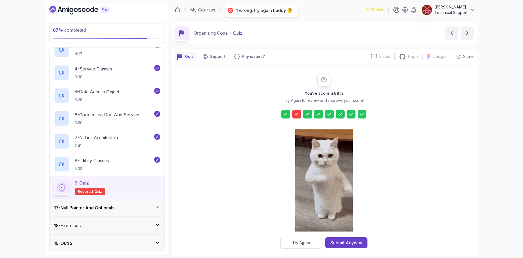
click at [319, 239] on button "Try Again" at bounding box center [301, 242] width 42 height 11
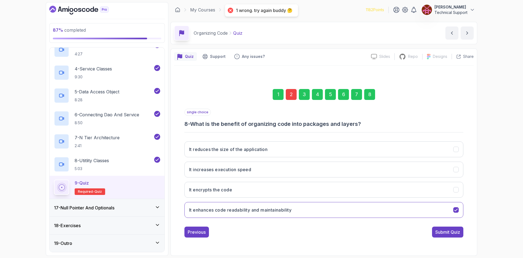
click at [291, 97] on div "2" at bounding box center [291, 94] width 11 height 11
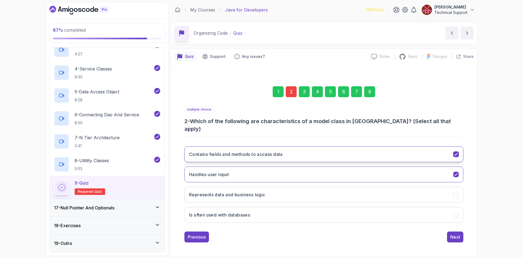
click at [279, 152] on button "Contains fields and methods to access data" at bounding box center [323, 154] width 279 height 16
click at [449, 231] on button "Next" at bounding box center [455, 236] width 16 height 11
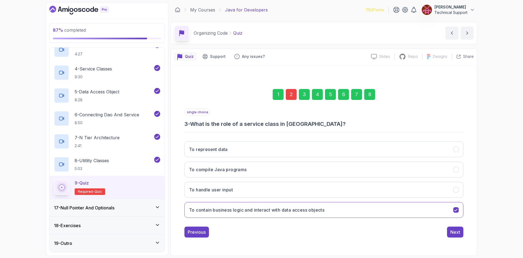
click at [367, 98] on div "8" at bounding box center [369, 94] width 11 height 11
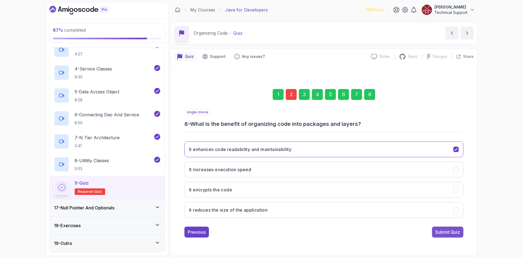
click at [446, 235] on button "Submit Quiz" at bounding box center [447, 231] width 31 height 11
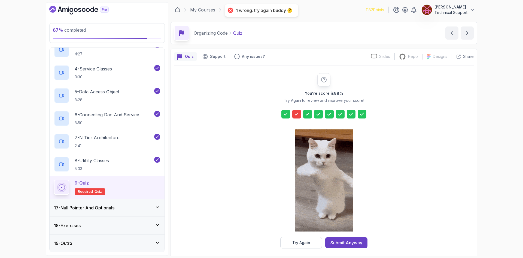
click at [304, 235] on div at bounding box center [324, 181] width 58 height 112
click at [298, 241] on div "Try Again" at bounding box center [301, 242] width 18 height 5
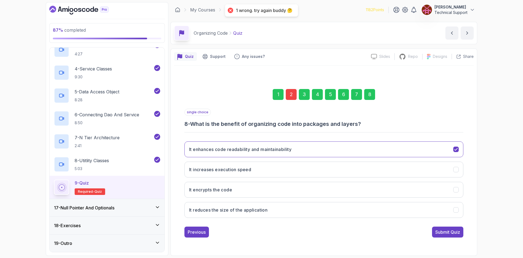
drag, startPoint x: 292, startPoint y: 96, endPoint x: 291, endPoint y: 105, distance: 9.0
click at [292, 95] on div "2" at bounding box center [291, 94] width 11 height 11
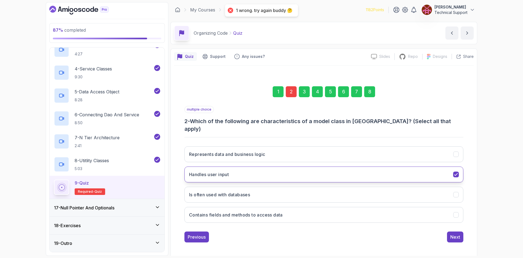
click at [262, 166] on button "Handles user input" at bounding box center [323, 174] width 279 height 16
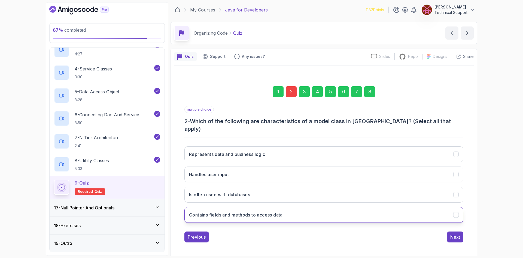
click at [282, 211] on h3 "Contains fields and methods to access data" at bounding box center [236, 214] width 94 height 7
click at [453, 233] on div "Next" at bounding box center [455, 236] width 10 height 7
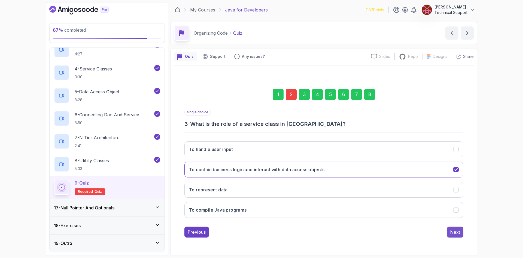
drag, startPoint x: 451, startPoint y: 233, endPoint x: 382, endPoint y: 125, distance: 127.7
click at [451, 232] on div "Next" at bounding box center [455, 231] width 10 height 7
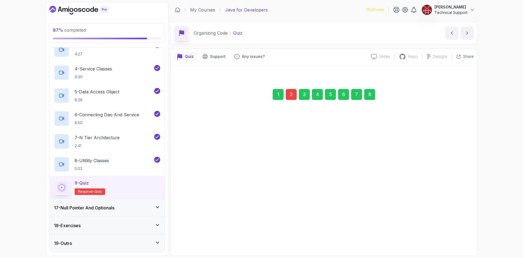
click at [371, 95] on div "8" at bounding box center [369, 94] width 11 height 11
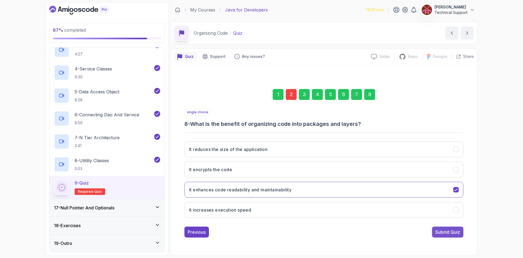
click at [452, 231] on div "Submit Quiz" at bounding box center [447, 231] width 25 height 7
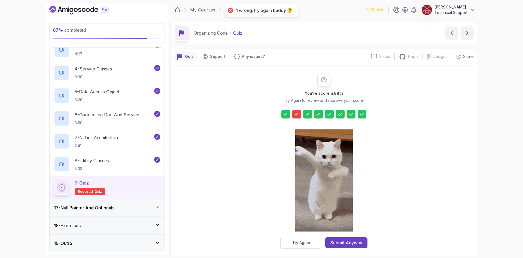
click at [309, 238] on button "Try Again" at bounding box center [301, 242] width 42 height 11
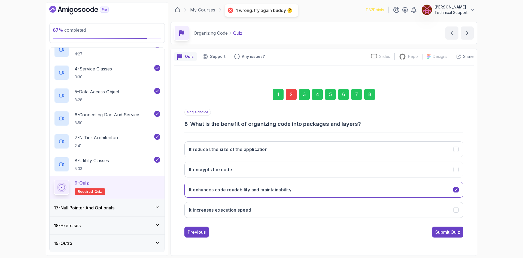
click at [288, 92] on div "2" at bounding box center [291, 94] width 11 height 11
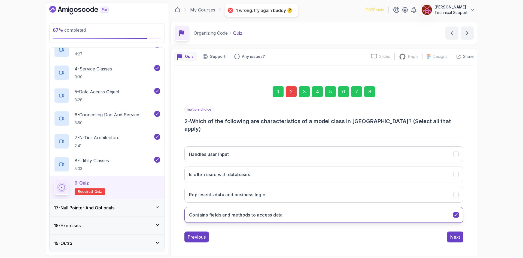
click at [244, 211] on h3 "Contains fields and methods to access data" at bounding box center [236, 214] width 94 height 7
click at [241, 194] on button "Represents data and business logic" at bounding box center [323, 194] width 279 height 16
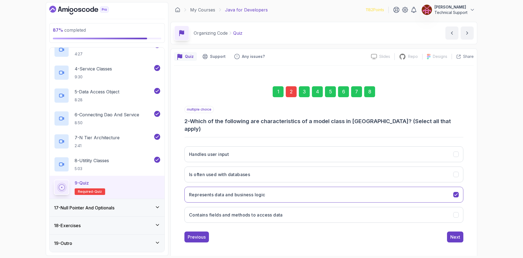
click at [459, 238] on div "1 2 3 4 5 6 7 8 multiple choice 2 - Which of the following are characteristics …" at bounding box center [324, 159] width 300 height 173
click at [453, 233] on div "Next" at bounding box center [455, 236] width 10 height 7
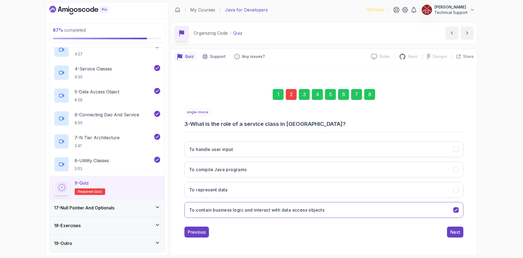
drag, startPoint x: 370, startPoint y: 93, endPoint x: 369, endPoint y: 118, distance: 25.1
click at [370, 93] on div "8" at bounding box center [369, 94] width 11 height 11
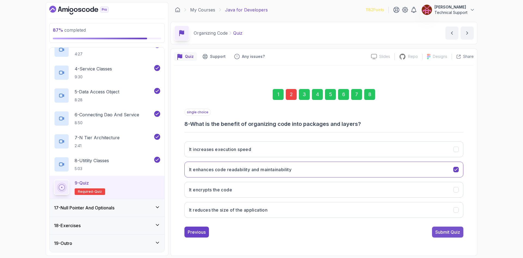
click at [437, 230] on div "Submit Quiz" at bounding box center [447, 231] width 25 height 7
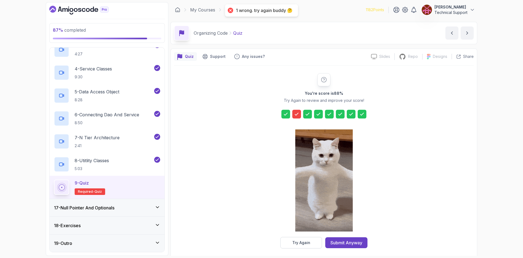
click at [314, 236] on div at bounding box center [324, 181] width 58 height 112
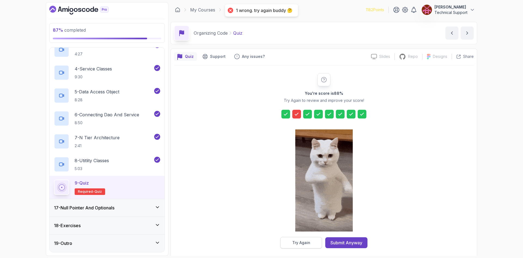
click at [314, 240] on button "Try Again" at bounding box center [301, 242] width 42 height 11
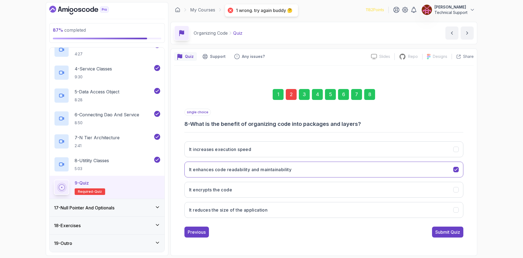
click at [294, 96] on div "2" at bounding box center [291, 94] width 11 height 11
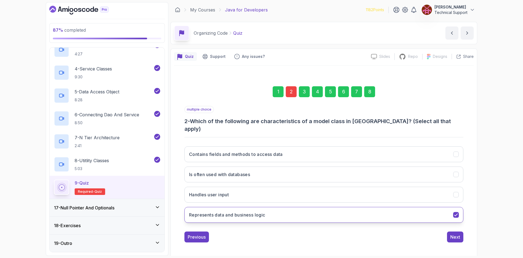
click at [238, 212] on h3 "Represents data and business logic" at bounding box center [227, 214] width 76 height 7
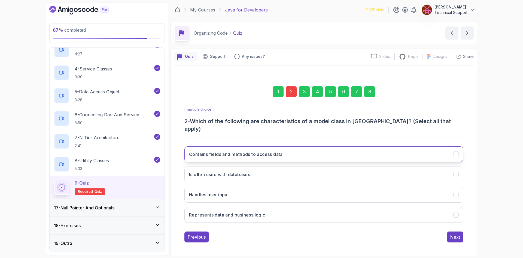
click at [232, 152] on button "Contains fields and methods to access data" at bounding box center [323, 154] width 279 height 16
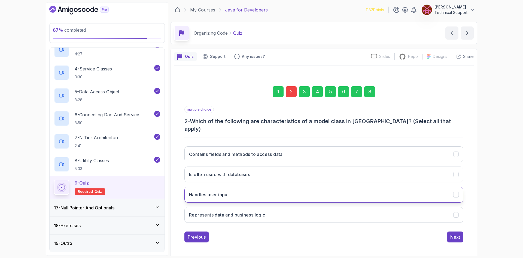
click at [234, 195] on button "Handles user input" at bounding box center [323, 194] width 279 height 16
click at [451, 233] on div "Next" at bounding box center [455, 236] width 10 height 7
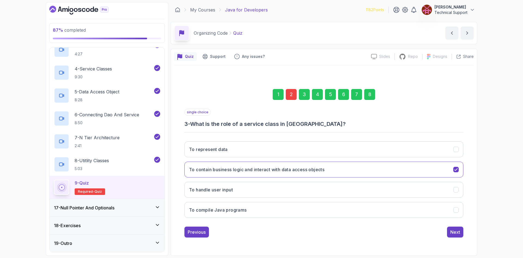
click at [368, 98] on div "8" at bounding box center [369, 94] width 11 height 11
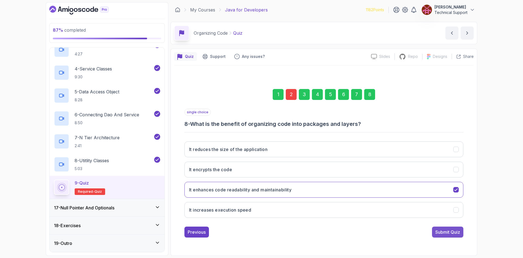
click at [447, 231] on div "Submit Quiz" at bounding box center [447, 231] width 25 height 7
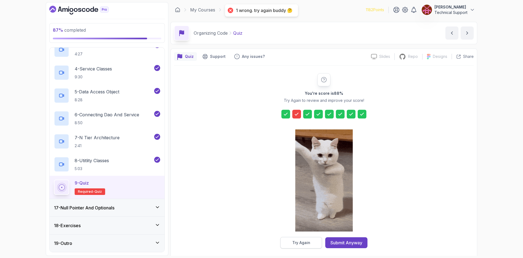
click at [313, 243] on button "Try Again" at bounding box center [301, 242] width 42 height 11
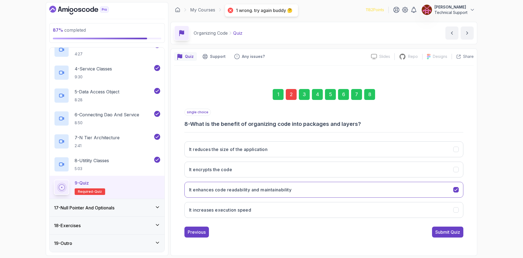
click at [288, 97] on div "2" at bounding box center [291, 94] width 11 height 11
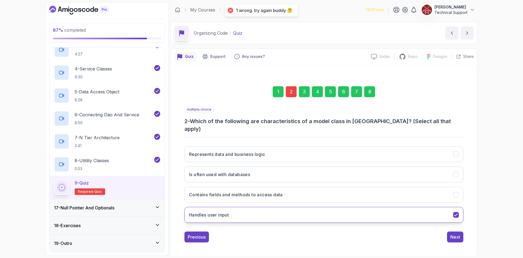
click at [250, 210] on button "Handles user input" at bounding box center [323, 215] width 279 height 16
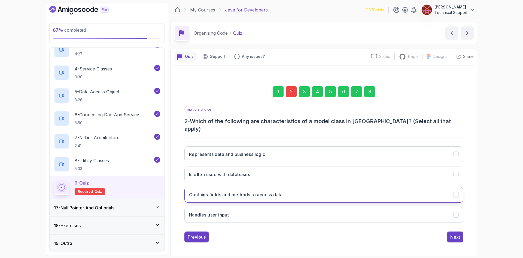
click at [247, 191] on h3 "Contains fields and methods to access data" at bounding box center [236, 194] width 94 height 7
click at [272, 191] on h3 "Contains fields and methods to access data" at bounding box center [236, 194] width 94 height 7
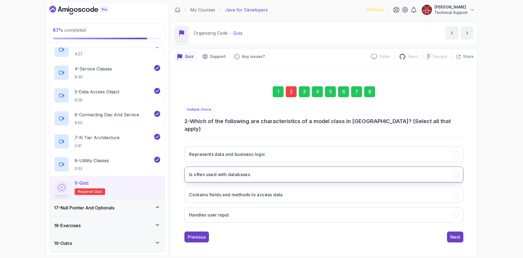
click at [244, 166] on button "Is often used with databases" at bounding box center [323, 174] width 279 height 16
click at [457, 233] on div "Next" at bounding box center [455, 236] width 10 height 7
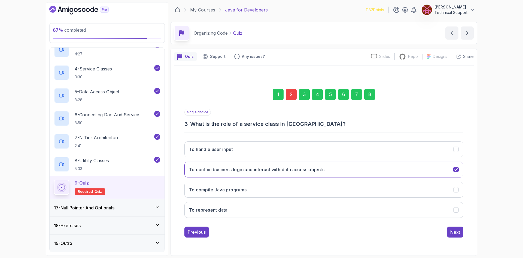
click at [370, 96] on div "8" at bounding box center [369, 94] width 11 height 11
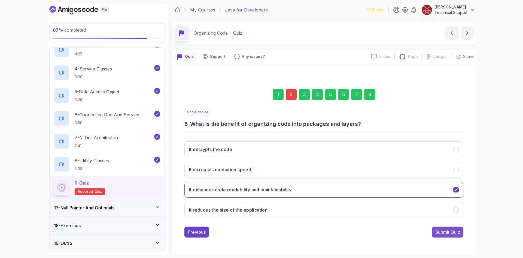
click at [442, 232] on div "Submit Quiz" at bounding box center [447, 231] width 25 height 7
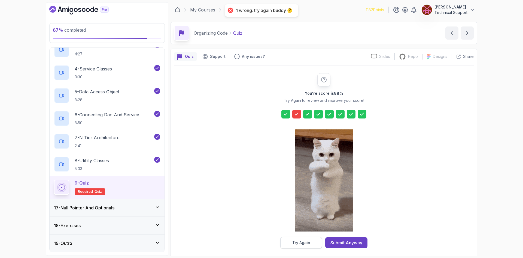
click at [305, 238] on button "Try Again" at bounding box center [301, 242] width 42 height 11
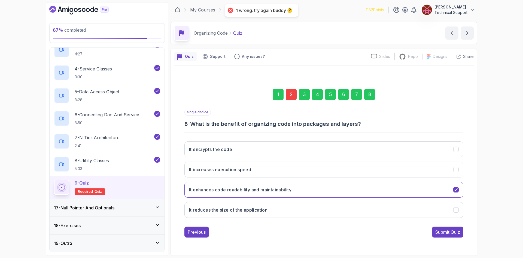
click at [294, 96] on div "2" at bounding box center [291, 94] width 11 height 11
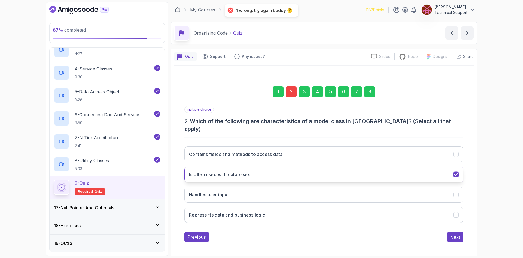
click at [274, 173] on button "Is often used with databases" at bounding box center [323, 174] width 279 height 16
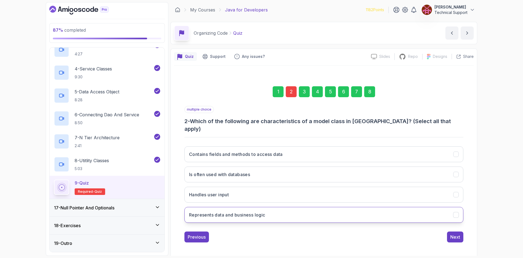
click at [225, 207] on button "Represents data and business logic" at bounding box center [323, 215] width 279 height 16
click at [223, 154] on button "Contains fields and methods to access data" at bounding box center [323, 154] width 279 height 16
drag, startPoint x: 239, startPoint y: 222, endPoint x: 232, endPoint y: 229, distance: 9.8
click at [232, 231] on div "Previous Next" at bounding box center [323, 236] width 279 height 11
click at [454, 236] on button "Next" at bounding box center [455, 236] width 16 height 11
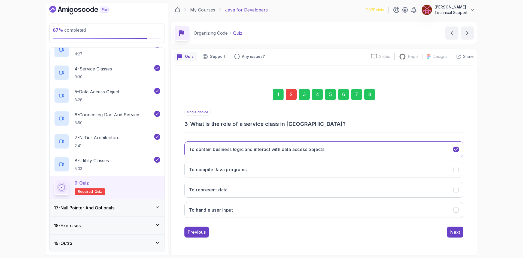
click at [366, 95] on div "8" at bounding box center [369, 94] width 11 height 11
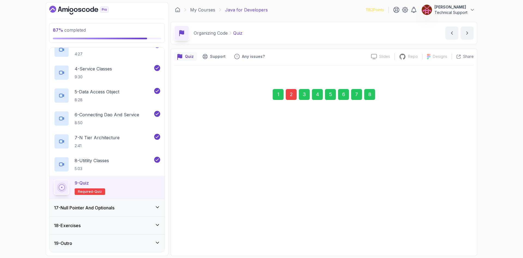
click at [441, 229] on div "Submit Quiz" at bounding box center [447, 231] width 25 height 7
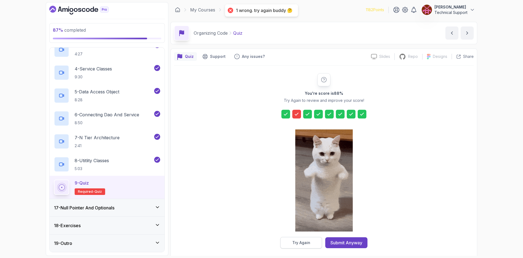
click at [296, 239] on button "Try Again" at bounding box center [301, 242] width 42 height 11
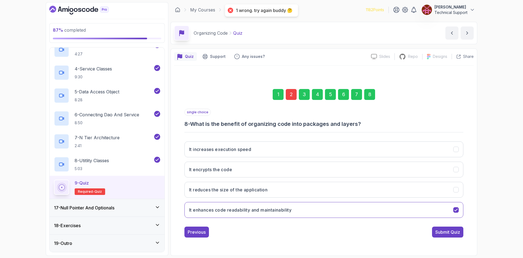
click at [290, 97] on div "2" at bounding box center [291, 94] width 11 height 11
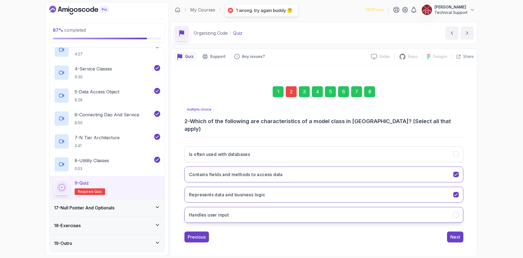
click at [242, 211] on button "Handles user input" at bounding box center [323, 215] width 279 height 16
click at [461, 231] on button "Next" at bounding box center [455, 236] width 16 height 11
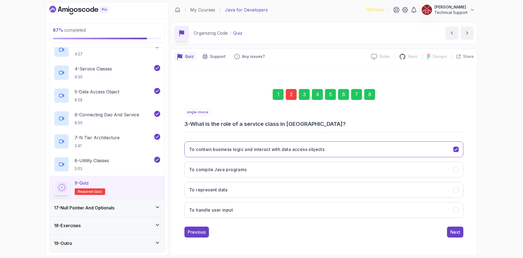
click at [366, 92] on div "8" at bounding box center [369, 94] width 11 height 11
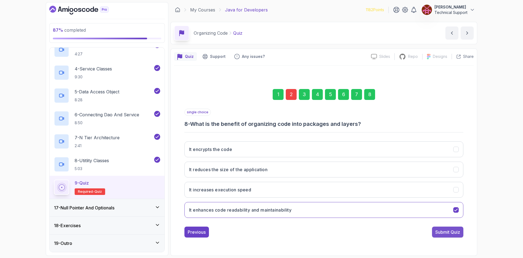
click at [451, 235] on button "Submit Quiz" at bounding box center [447, 231] width 31 height 11
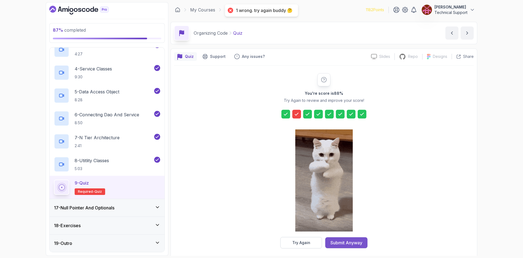
click at [334, 243] on div "Submit Anyway" at bounding box center [347, 242] width 32 height 7
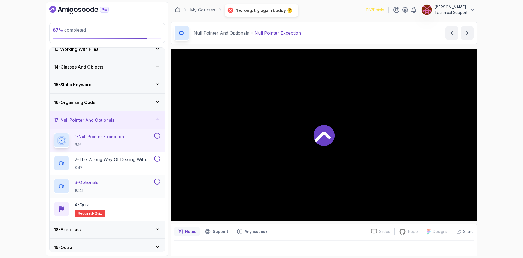
scroll to position [224, 0]
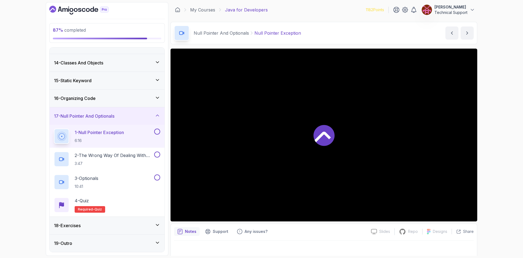
click at [486, 144] on div "87 % completed 1 - Intro 2 - Loops 3 - If Statements 4 - Packages 5 - Access Mo…" at bounding box center [261, 129] width 523 height 258
click at [496, 147] on div "87 % completed 1 - Intro 2 - Loops 3 - If Statements 4 - Packages 5 - Access Mo…" at bounding box center [261, 129] width 523 height 258
click at [99, 227] on div "18 - Exercises" at bounding box center [107, 225] width 106 height 7
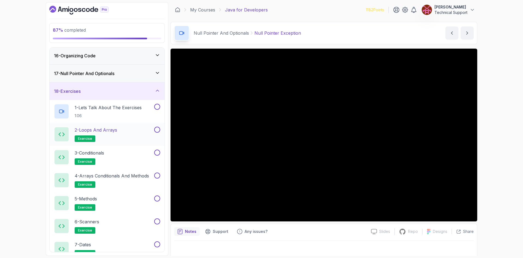
scroll to position [239, 0]
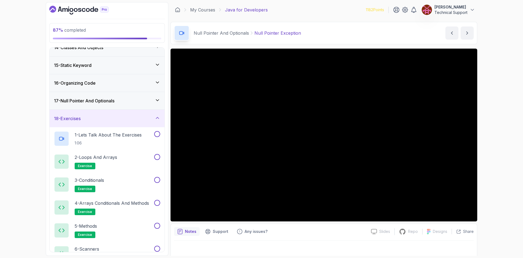
click at [98, 124] on div "18 - Exercises" at bounding box center [107, 118] width 115 height 17
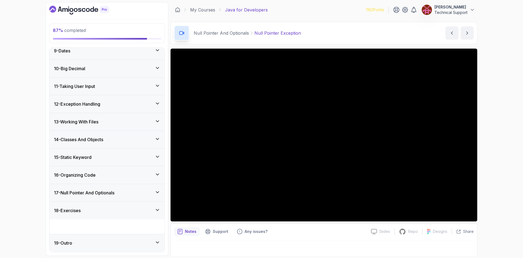
scroll to position [132, 0]
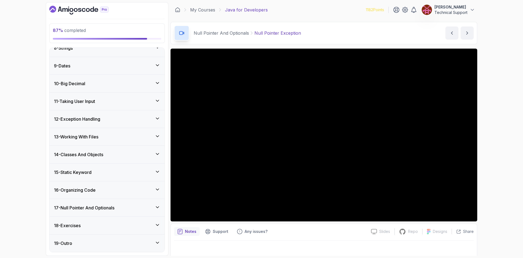
click at [487, 141] on div "87 % completed 1 - Intro 2 - Loops 3 - If Statements 4 - Packages 5 - Access Mo…" at bounding box center [261, 129] width 523 height 258
click at [88, 210] on h3 "17 - Null Pointer And Optionals" at bounding box center [84, 207] width 60 height 7
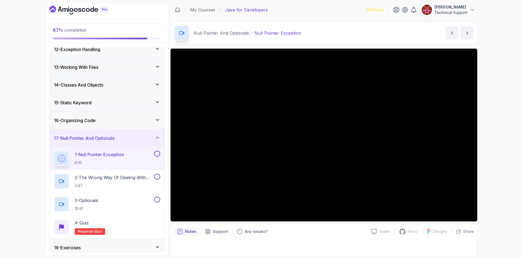
scroll to position [214, 0]
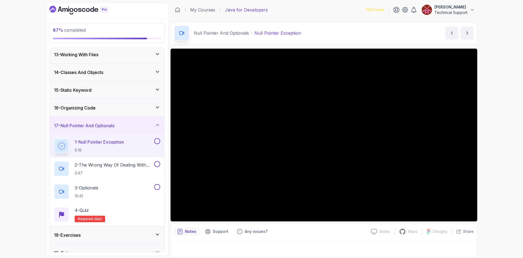
click at [508, 141] on div "87 % completed 1 - Intro 2 - Loops 3 - If Statements 4 - Packages 5 - Access Mo…" at bounding box center [261, 129] width 523 height 258
click at [494, 167] on div "87 % completed 1 - Intro 2 - Loops 3 - If Statements 4 - Packages 5 - Access Mo…" at bounding box center [261, 129] width 523 height 258
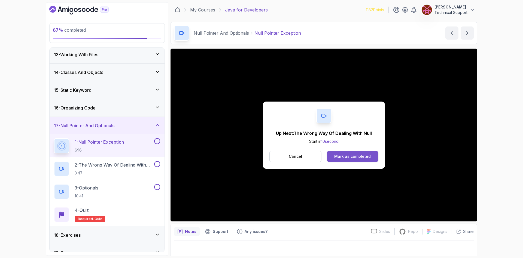
click at [370, 158] on div "Mark as completed" at bounding box center [352, 155] width 37 height 5
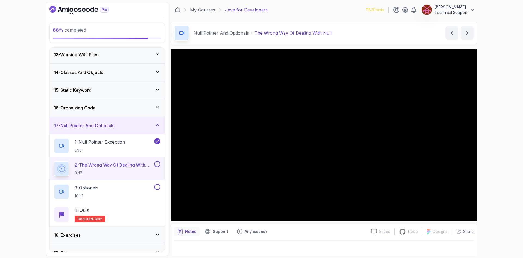
click at [490, 165] on div "88 % completed 1 - Intro 2 - Loops 3 - If Statements 4 - Packages 5 - Access Mo…" at bounding box center [261, 129] width 523 height 258
click at [497, 146] on div "88 % completed 1 - Intro 2 - Loops 3 - If Statements 4 - Packages 5 - Access Mo…" at bounding box center [261, 129] width 523 height 258
click at [495, 140] on div "88 % completed 1 - Intro 2 - Loops 3 - If Statements 4 - Packages 5 - Access Mo…" at bounding box center [261, 129] width 523 height 258
click at [494, 140] on div "88 % completed 1 - Intro 2 - Loops 3 - If Statements 4 - Packages 5 - Access Mo…" at bounding box center [261, 129] width 523 height 258
click at [499, 134] on div "88 % completed 1 - Intro 2 - Loops 3 - If Statements 4 - Packages 5 - Access Mo…" at bounding box center [261, 129] width 523 height 258
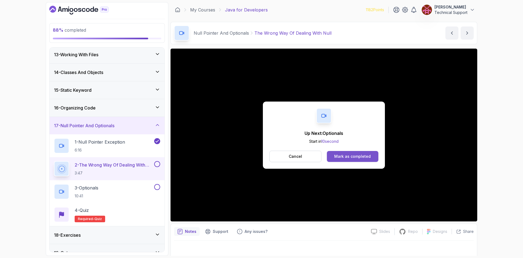
click at [364, 154] on div "Mark as completed" at bounding box center [352, 155] width 37 height 5
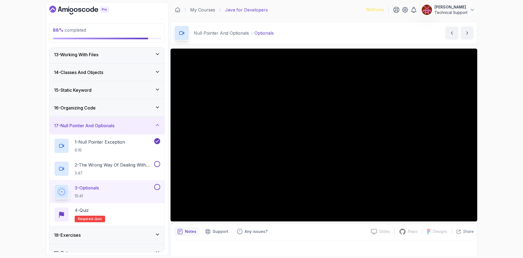
click at [497, 145] on div "88 % completed 1 - Intro 2 - Loops 3 - If Statements 4 - Packages 5 - Access Mo…" at bounding box center [261, 129] width 523 height 258
click at [496, 145] on div "88 % completed 1 - Intro 2 - Loops 3 - If Statements 4 - Packages 5 - Access Mo…" at bounding box center [261, 129] width 523 height 258
click at [494, 142] on div "89 % completed 1 - Intro 2 - Loops 3 - If Statements 4 - Packages 5 - Access Mo…" at bounding box center [261, 129] width 523 height 258
click at [489, 135] on div "89 % completed 1 - Intro 2 - Loops 3 - If Statements 4 - Packages 5 - Access Mo…" at bounding box center [261, 129] width 523 height 258
click at [490, 142] on div "89 % completed 1 - Intro 2 - Loops 3 - If Statements 4 - Packages 5 - Access Mo…" at bounding box center [261, 129] width 523 height 258
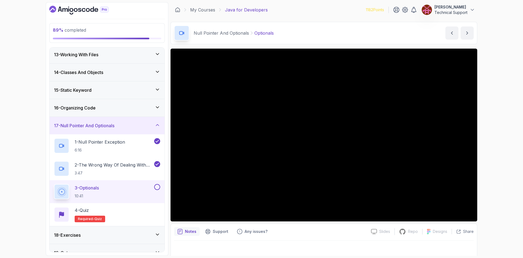
drag, startPoint x: 487, startPoint y: 141, endPoint x: 491, endPoint y: 144, distance: 4.4
click at [489, 143] on div "89 % completed 1 - Intro 2 - Loops 3 - If Statements 4 - Packages 5 - Access Mo…" at bounding box center [261, 129] width 523 height 258
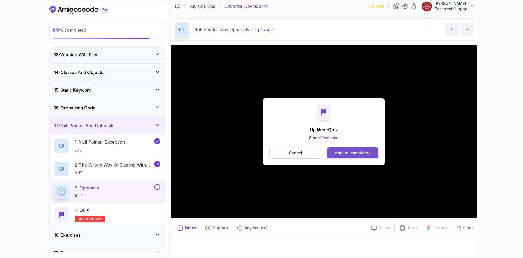
click at [351, 152] on div "Mark as completed" at bounding box center [352, 152] width 37 height 5
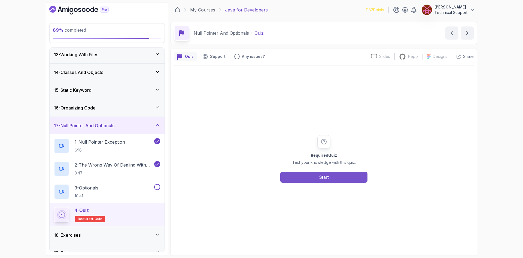
click at [331, 180] on button "Start" at bounding box center [323, 176] width 87 height 11
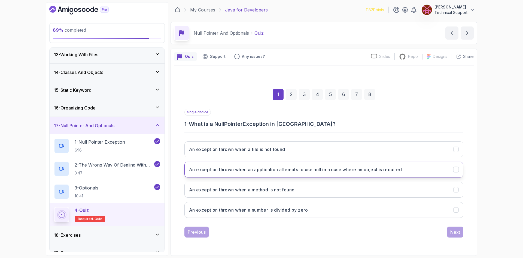
click at [318, 174] on button "An exception thrown when an application attempts to use null in a case where an…" at bounding box center [323, 169] width 279 height 16
click at [457, 230] on div "Next" at bounding box center [455, 231] width 10 height 7
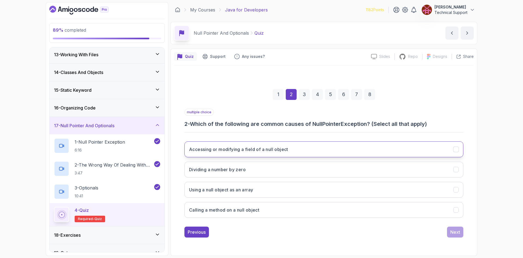
click at [237, 152] on h3 "Accessing or modifying a field of a null object" at bounding box center [238, 149] width 99 height 7
click at [247, 214] on button "Calling a method on a null object" at bounding box center [323, 210] width 279 height 16
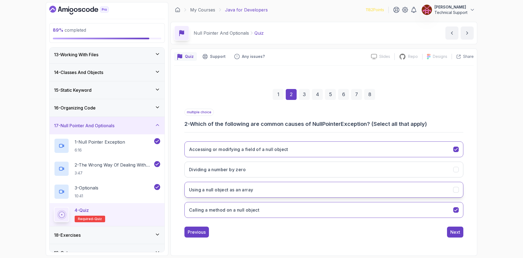
drag, startPoint x: 252, startPoint y: 190, endPoint x: 359, endPoint y: 224, distance: 112.5
click at [252, 190] on h3 "Using a null object as an array" at bounding box center [221, 189] width 64 height 7
click at [458, 236] on button "Next" at bounding box center [455, 231] width 16 height 11
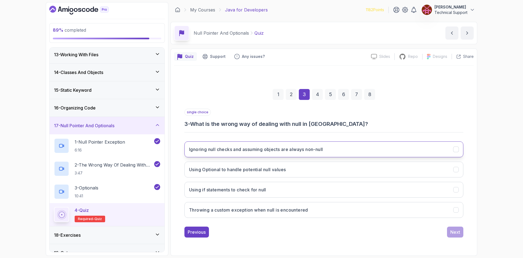
click at [223, 153] on button "Ignoring null checks and assuming objects are always non-null" at bounding box center [323, 149] width 279 height 16
click at [453, 231] on div "Next" at bounding box center [455, 231] width 10 height 7
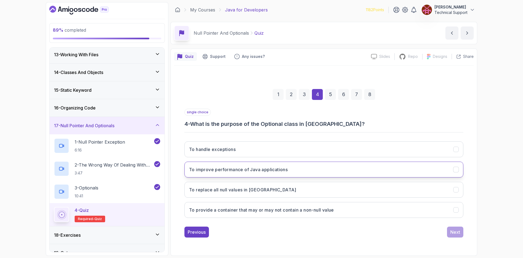
click at [271, 174] on button "To improve performance of Java applications" at bounding box center [323, 169] width 279 height 16
click at [449, 231] on button "Next" at bounding box center [455, 231] width 16 height 11
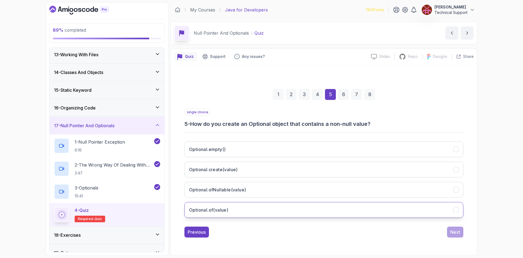
click at [241, 211] on button "Optional.of(value)" at bounding box center [323, 210] width 279 height 16
click at [455, 231] on div "Next" at bounding box center [455, 231] width 10 height 7
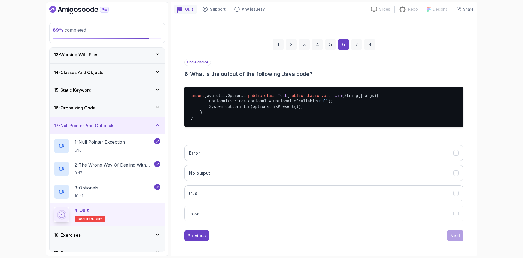
scroll to position [55, 0]
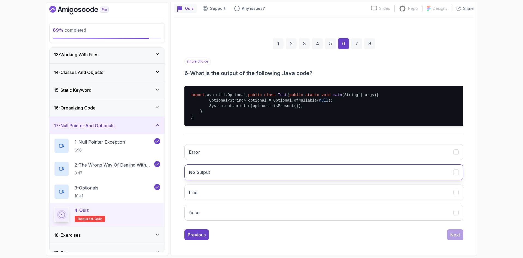
click at [237, 179] on button "No output" at bounding box center [323, 172] width 279 height 16
click at [246, 216] on button "false" at bounding box center [323, 212] width 279 height 16
click at [458, 238] on div "Next" at bounding box center [455, 234] width 10 height 7
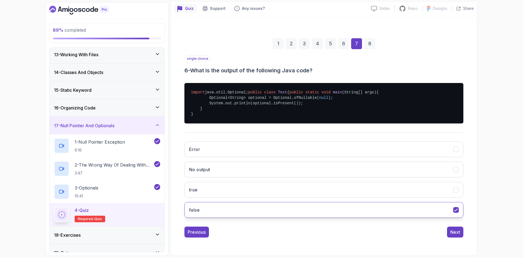
scroll to position [0, 0]
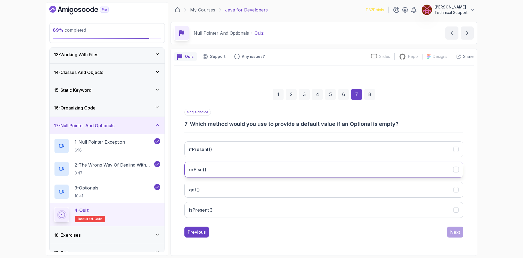
click at [221, 174] on button "orElse()" at bounding box center [323, 169] width 279 height 16
click at [455, 231] on div "Next" at bounding box center [455, 231] width 10 height 7
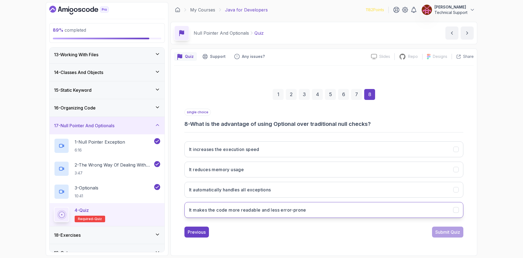
click at [298, 213] on h3 "It makes the code more readable and less error-prone" at bounding box center [247, 209] width 117 height 7
click at [438, 231] on div "Submit Quiz" at bounding box center [447, 231] width 25 height 7
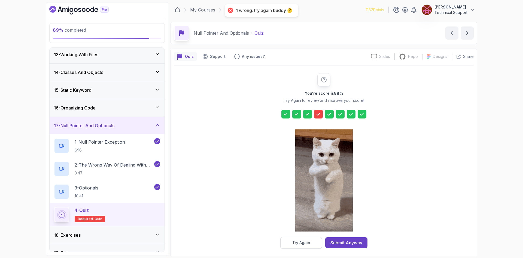
click at [296, 243] on div "Try Again" at bounding box center [301, 242] width 18 height 5
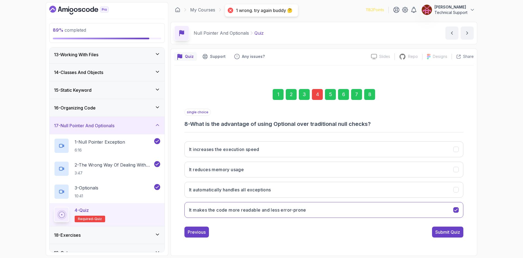
click at [317, 96] on div "4" at bounding box center [317, 94] width 11 height 11
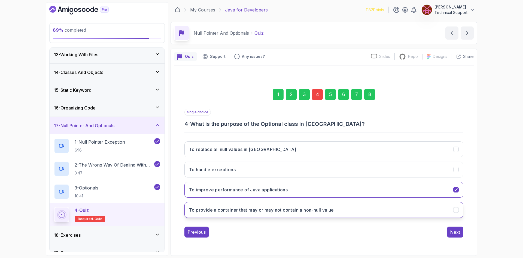
click at [264, 213] on button "To provide a container that may or may not contain a non-null value" at bounding box center [323, 210] width 279 height 16
click at [456, 234] on div "Next" at bounding box center [455, 231] width 10 height 7
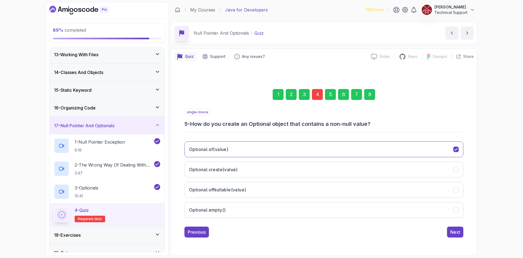
drag, startPoint x: 373, startPoint y: 93, endPoint x: 369, endPoint y: 98, distance: 6.0
click at [373, 93] on div "8" at bounding box center [369, 94] width 11 height 11
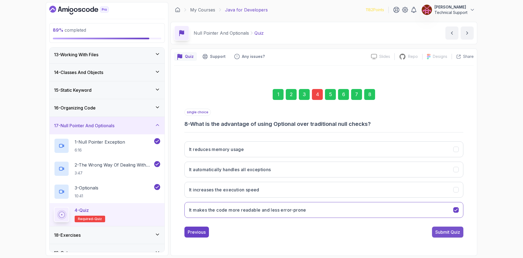
click at [445, 232] on div "Submit Quiz" at bounding box center [447, 231] width 25 height 7
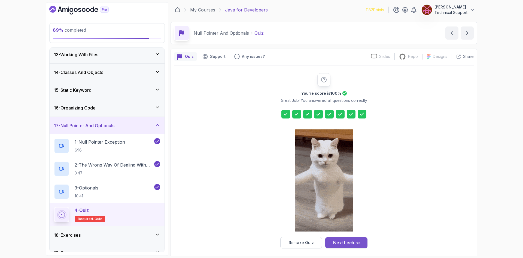
click at [354, 238] on button "Next Lecture" at bounding box center [346, 242] width 42 height 11
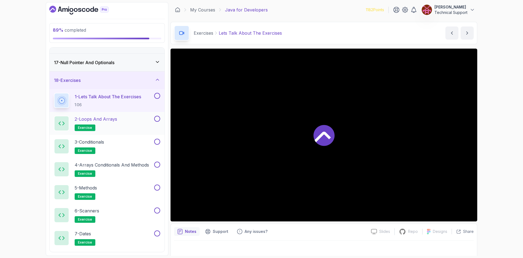
scroll to position [296, 0]
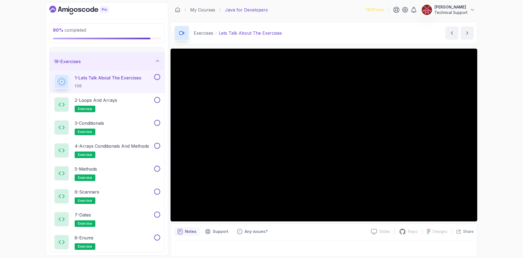
click at [498, 144] on div "90 % completed 1 - Intro 2 - Loops 3 - If Statements 4 - Packages 5 - Access Mo…" at bounding box center [261, 129] width 523 height 258
click at [490, 134] on div "90 % completed 1 - Intro 2 - Loops 3 - If Statements 4 - Packages 5 - Access Mo…" at bounding box center [261, 129] width 523 height 258
click at [495, 129] on div "90 % completed 1 - Intro 2 - Loops 3 - If Statements 4 - Packages 5 - Access Mo…" at bounding box center [261, 129] width 523 height 258
click at [492, 127] on div "90 % completed 1 - Intro 2 - Loops 3 - If Statements 4 - Packages 5 - Access Mo…" at bounding box center [261, 129] width 523 height 258
click at [495, 136] on div "90 % completed 1 - Intro 2 - Loops 3 - If Statements 4 - Packages 5 - Access Mo…" at bounding box center [261, 129] width 523 height 258
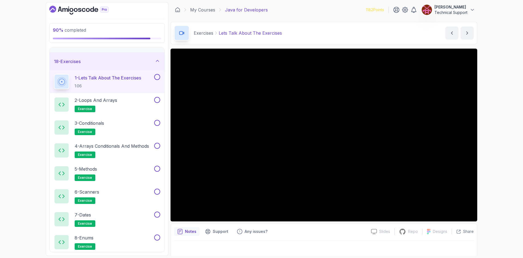
click at [494, 137] on div "90 % completed 1 - Intro 2 - Loops 3 - If Statements 4 - Packages 5 - Access Mo…" at bounding box center [261, 129] width 523 height 258
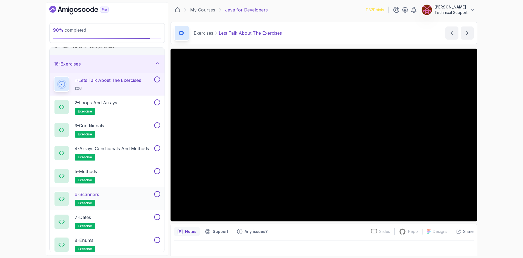
scroll to position [321, 0]
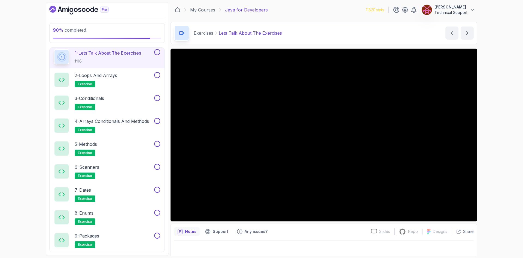
click at [506, 147] on div "90 % completed 1 - Intro 2 - Loops 3 - If Statements 4 - Packages 5 - Access Mo…" at bounding box center [261, 129] width 523 height 258
click at [500, 146] on div "90 % completed 1 - Intro 2 - Loops 3 - If Statements 4 - Packages 5 - Access Mo…" at bounding box center [261, 129] width 523 height 258
click at [496, 139] on div "90 % completed 1 - Intro 2 - Loops 3 - If Statements 4 - Packages 5 - Access Mo…" at bounding box center [261, 129] width 523 height 258
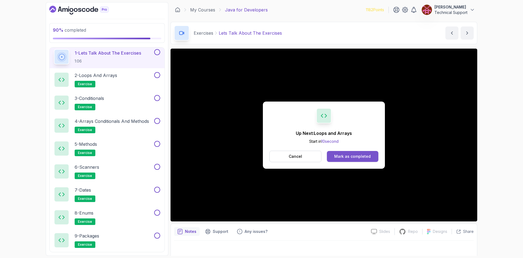
click at [359, 157] on div "Mark as completed" at bounding box center [352, 155] width 37 height 5
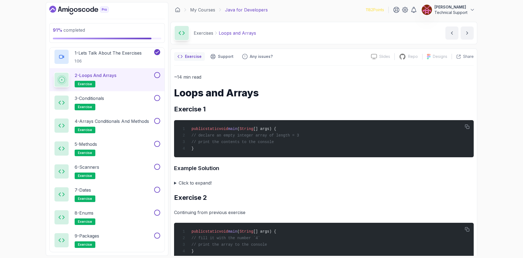
click at [506, 120] on div "91 % completed 1 - Intro 2 - Loops 3 - If Statements 4 - Packages 5 - Access Mo…" at bounding box center [261, 129] width 523 height 258
